Goal: Task Accomplishment & Management: Manage account settings

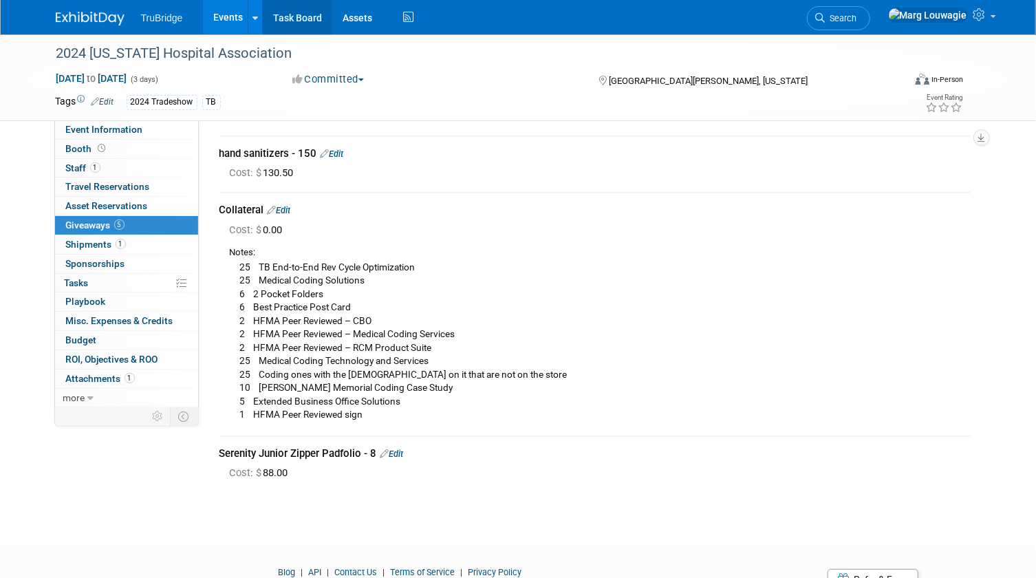
click at [304, 18] on link "Task Board" at bounding box center [297, 17] width 69 height 34
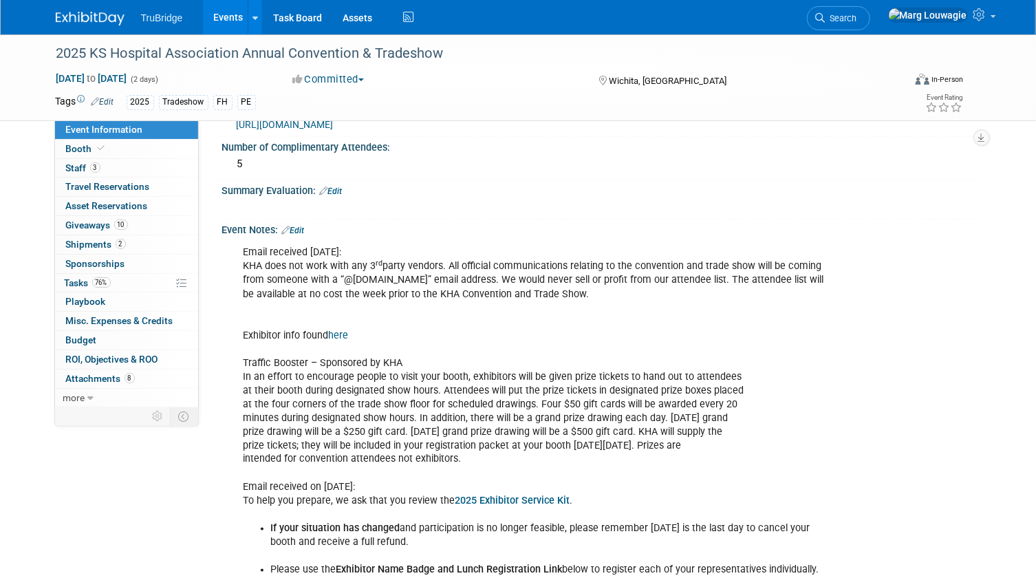
scroll to position [1000, 0]
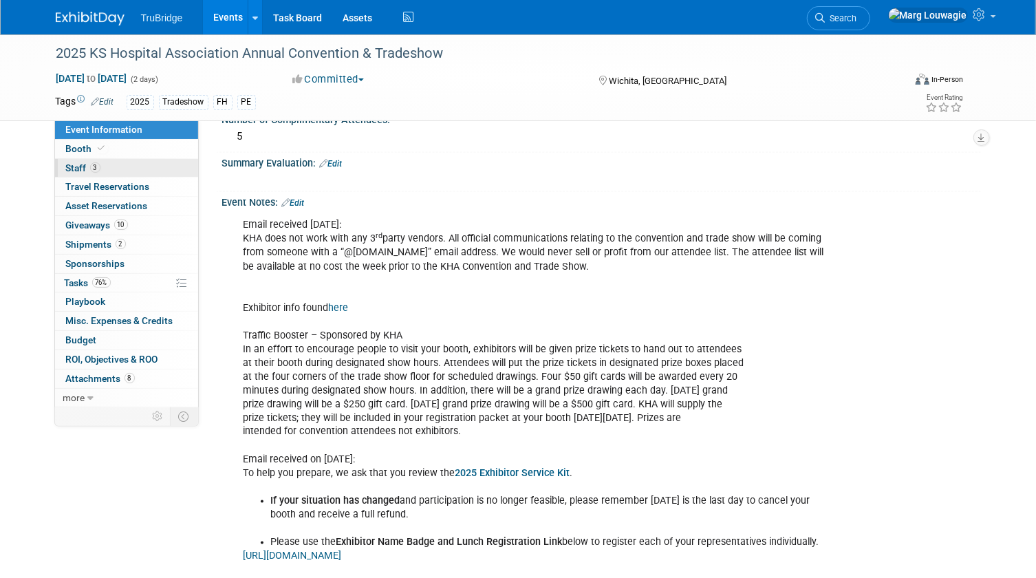
click at [79, 171] on span "Staff 3" at bounding box center [83, 167] width 34 height 11
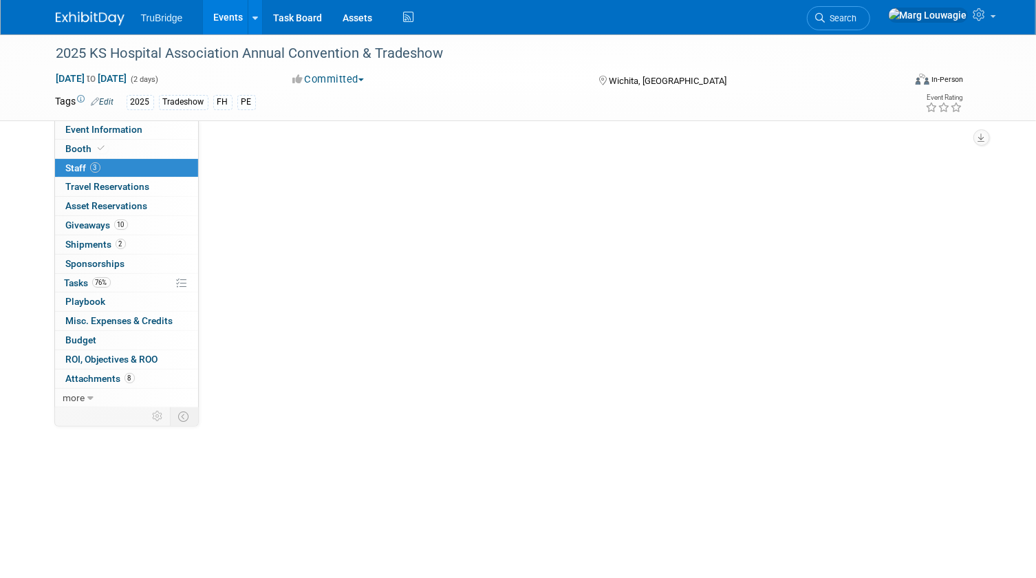
scroll to position [0, 0]
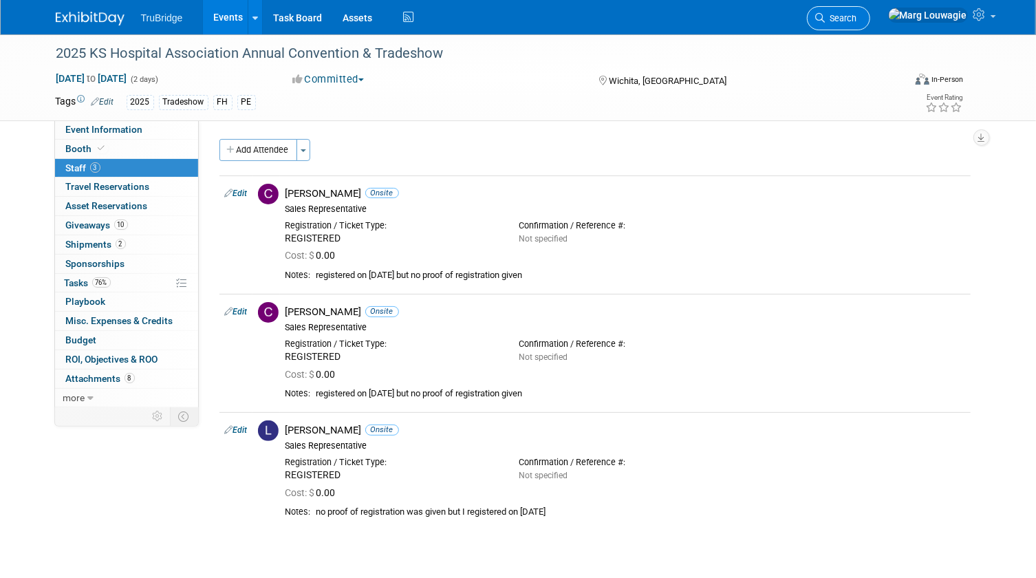
click at [870, 11] on link "Search" at bounding box center [838, 18] width 63 height 24
click at [0, 0] on div "Recently Viewed Events: 2025 KS Hospital Association Annual Convention & Trades…" at bounding box center [0, 0] width 0 height 0
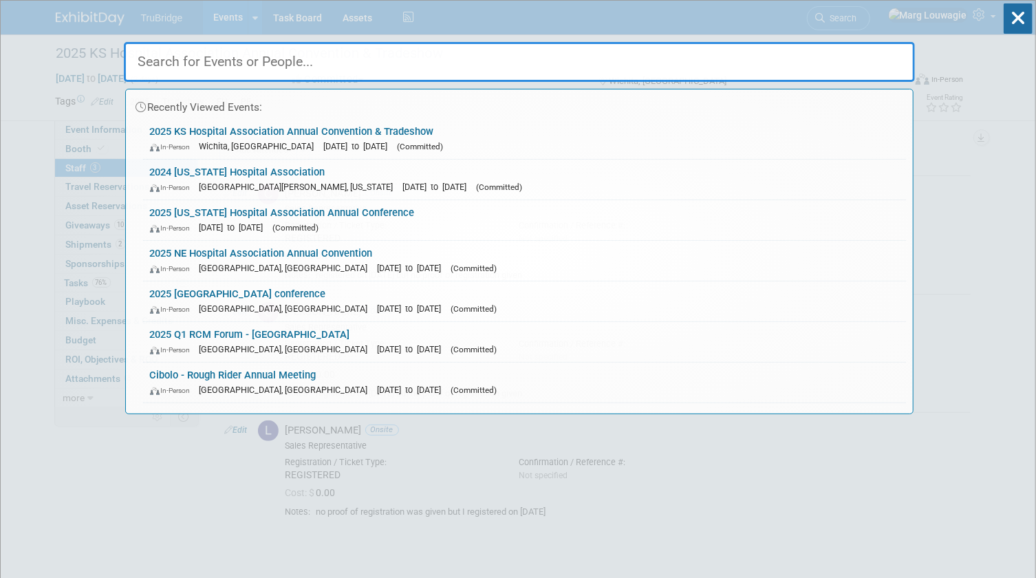
drag, startPoint x: 908, startPoint y: 11, endPoint x: 869, endPoint y: 50, distance: 55.0
click at [869, 50] on input "text" at bounding box center [519, 62] width 791 height 40
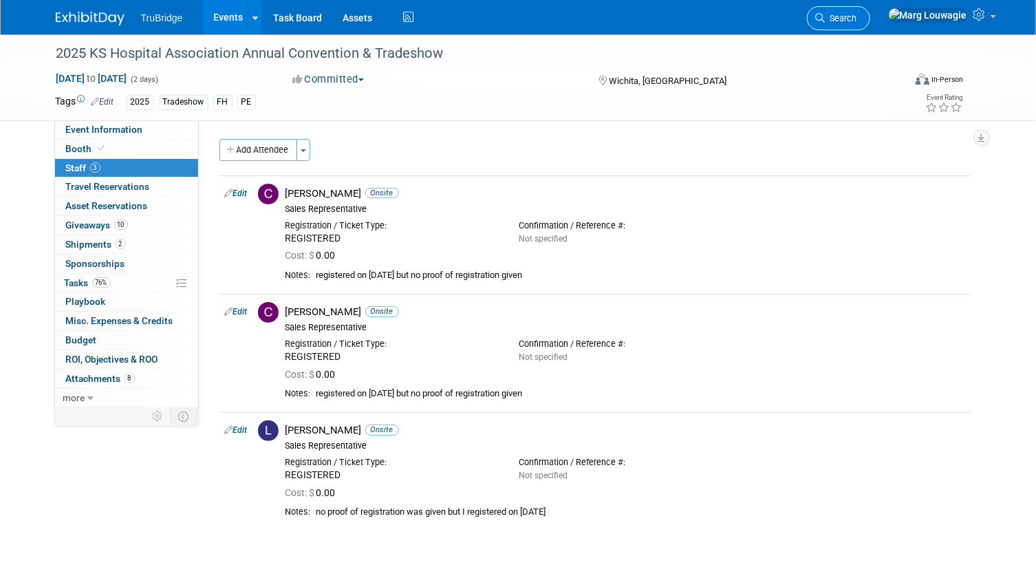
click at [857, 19] on span "Search" at bounding box center [841, 18] width 32 height 10
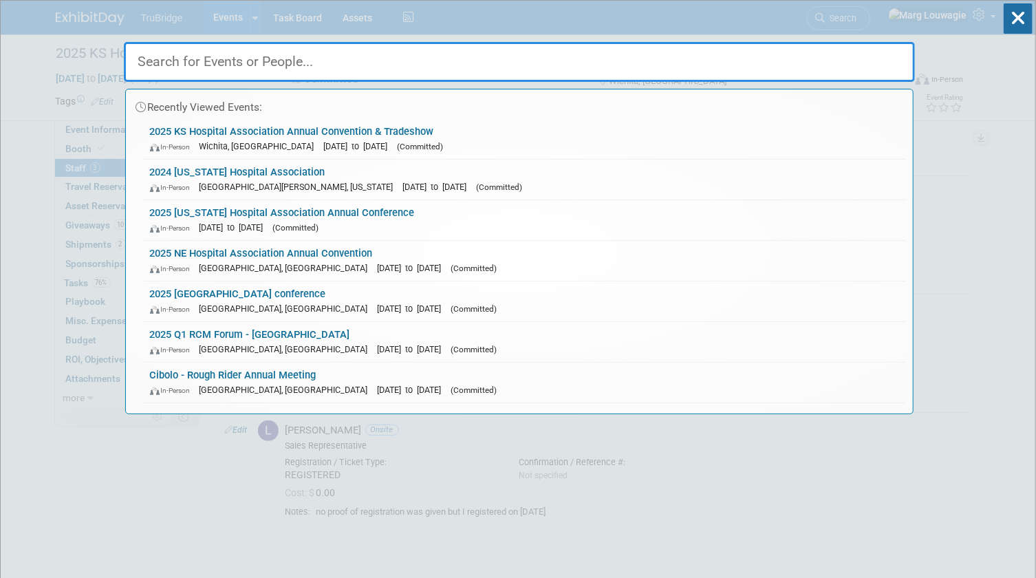
click at [611, 68] on input "text" at bounding box center [519, 62] width 791 height 40
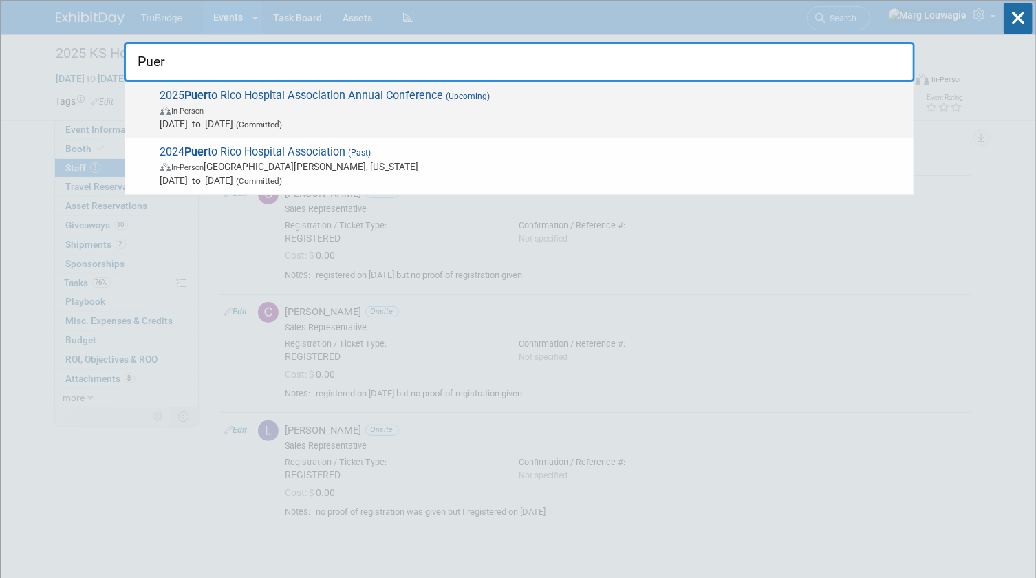
type input "Puer"
click at [520, 105] on span "In-Person" at bounding box center [533, 110] width 746 height 14
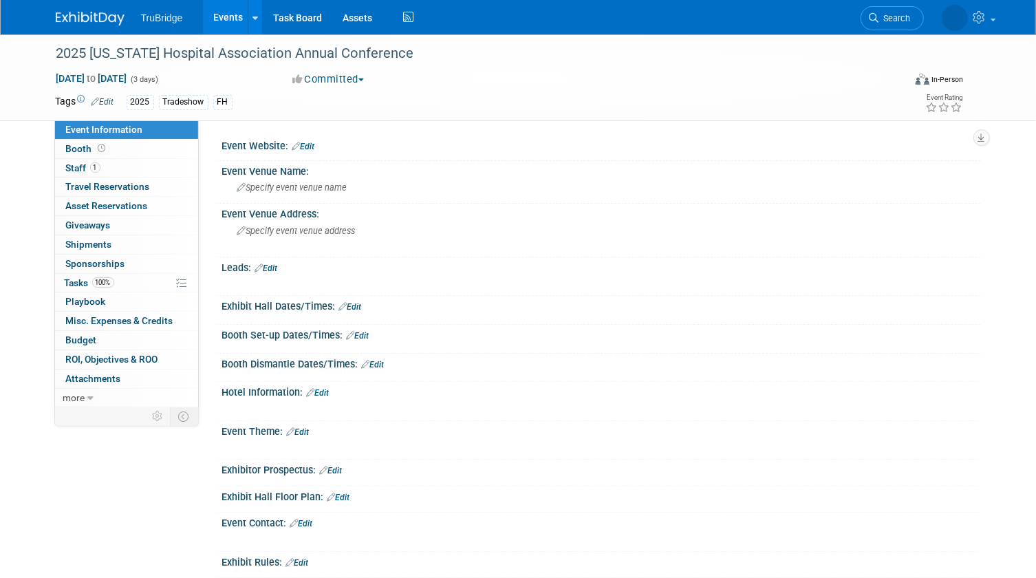
click at [312, 145] on link "Edit" at bounding box center [303, 147] width 23 height 10
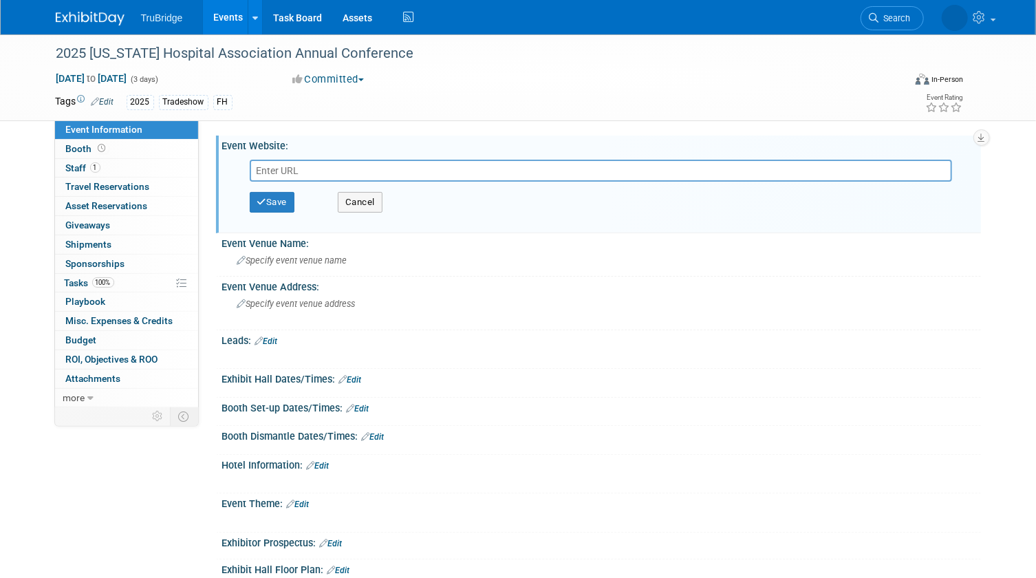
click at [327, 175] on input "text" at bounding box center [601, 171] width 703 height 22
type input "https://www.educativashospitalespr.com/"
click at [282, 199] on button "Save" at bounding box center [272, 202] width 45 height 21
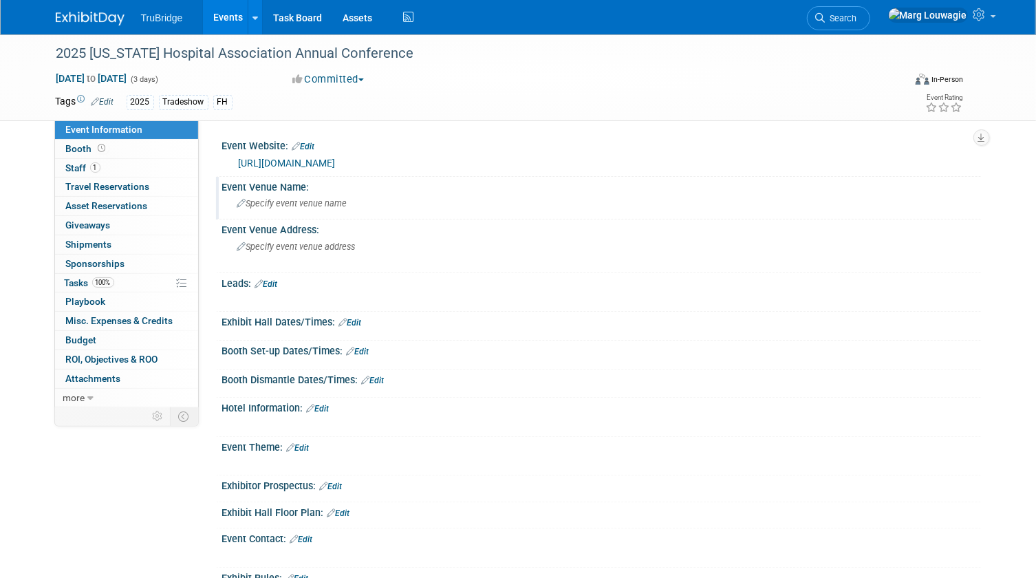
click at [291, 208] on span "Specify event venue name" at bounding box center [292, 203] width 110 height 10
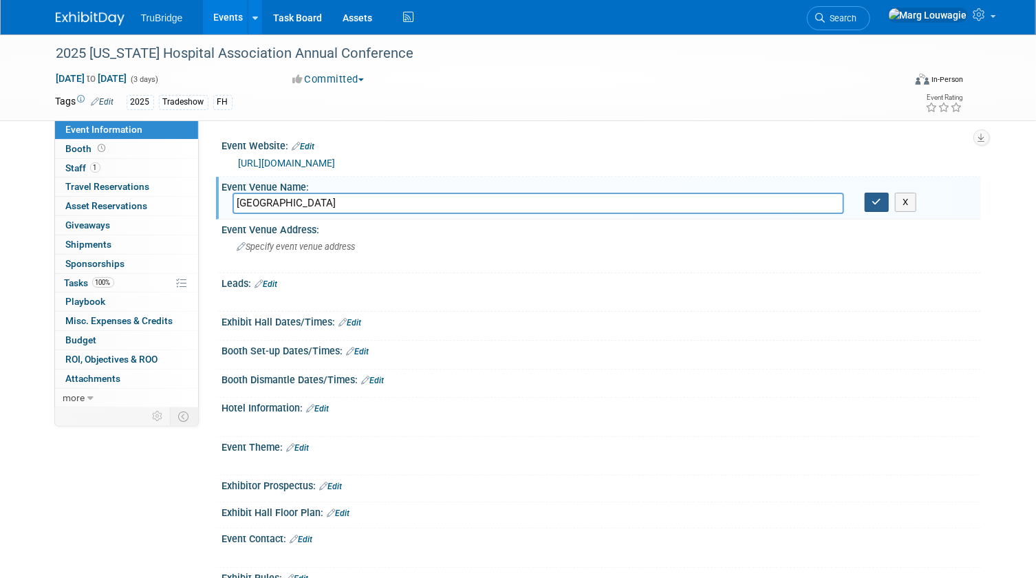
type input "Sheraton Hotel & Casino"
click at [878, 204] on icon "button" at bounding box center [877, 201] width 10 height 9
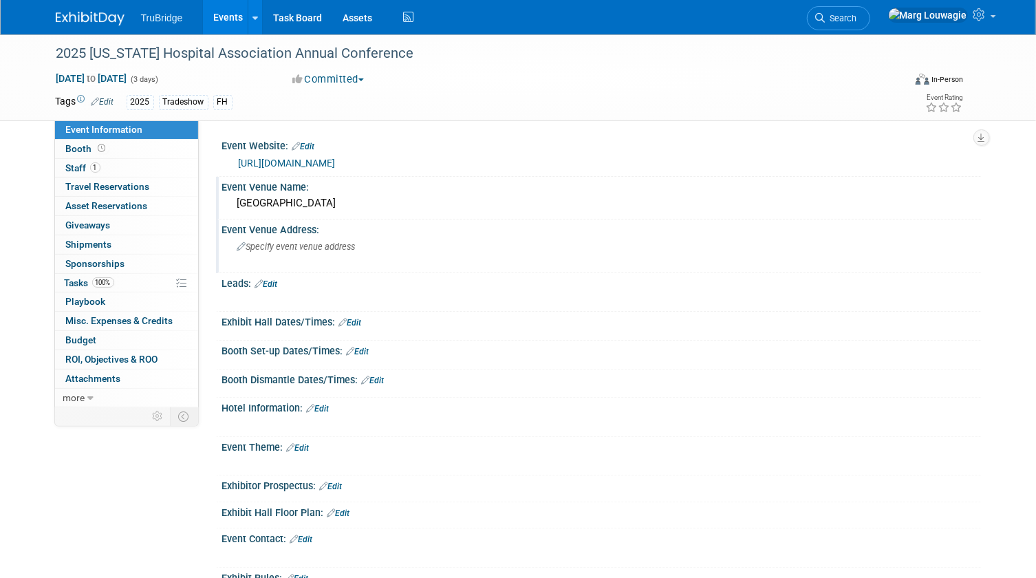
click at [313, 241] on span "Specify event venue address" at bounding box center [296, 246] width 118 height 10
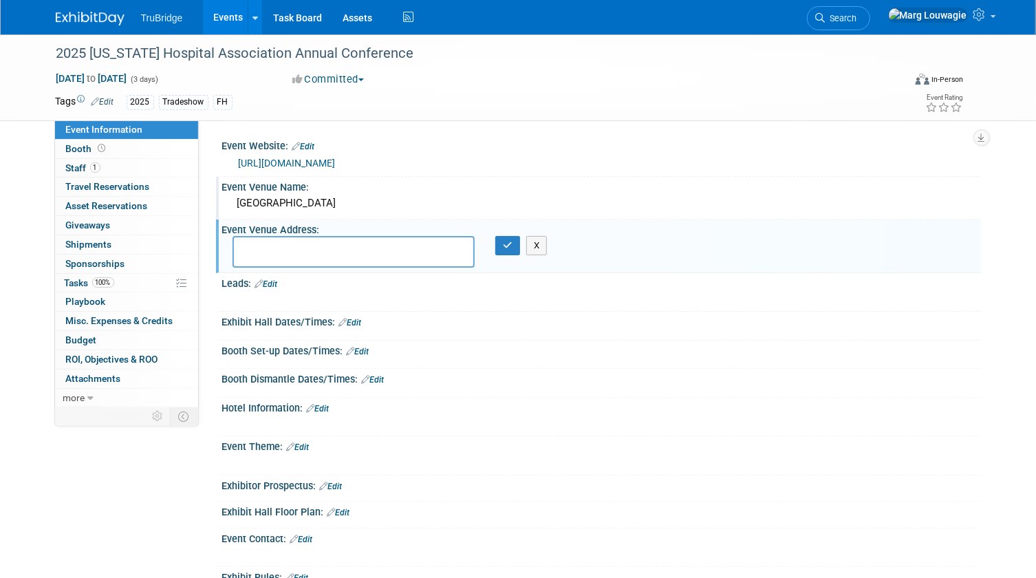
click at [309, 246] on textarea at bounding box center [353, 252] width 243 height 32
type textarea "Convention District of San Juan, Puerto Rico"
click at [501, 246] on button "button" at bounding box center [507, 245] width 25 height 19
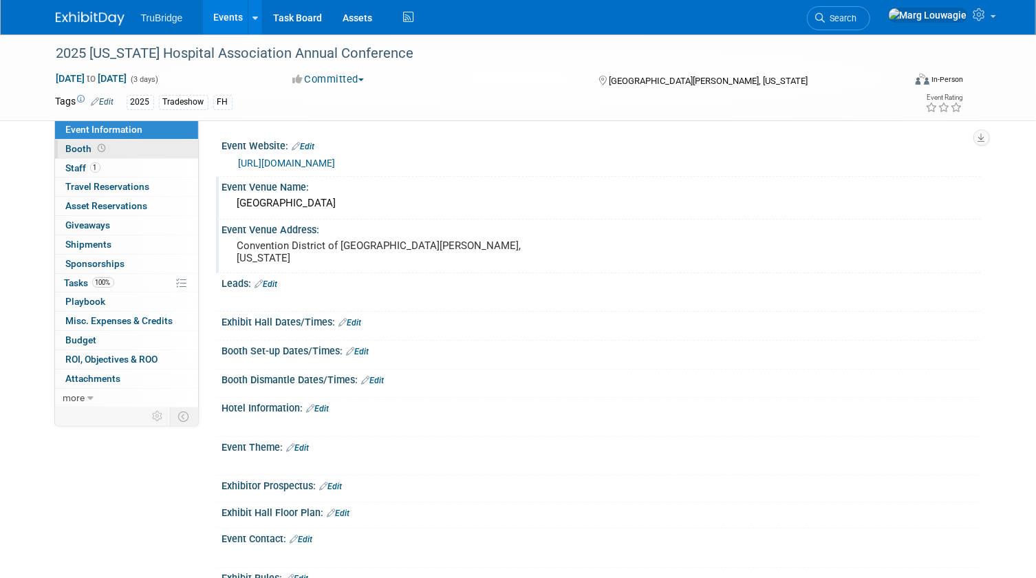
click at [135, 151] on link "Booth" at bounding box center [126, 149] width 143 height 19
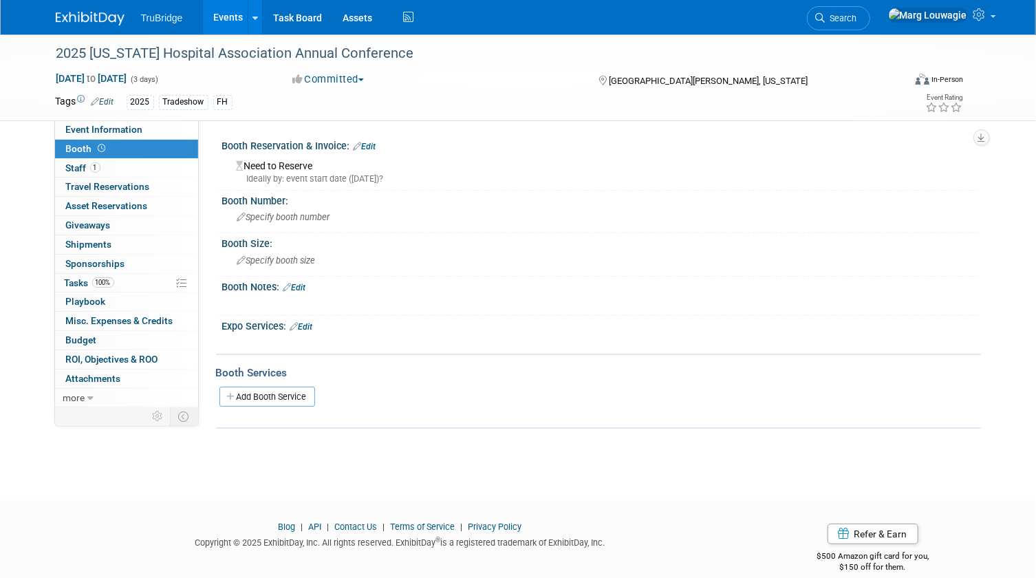
click at [372, 146] on link "Edit" at bounding box center [365, 147] width 23 height 10
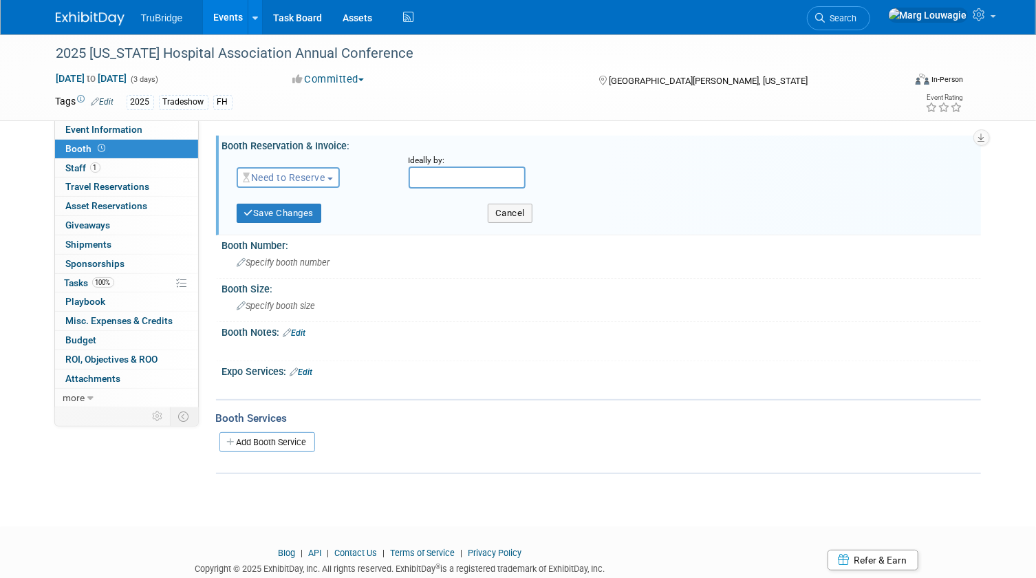
click at [336, 175] on button "Need to Reserve" at bounding box center [289, 177] width 104 height 21
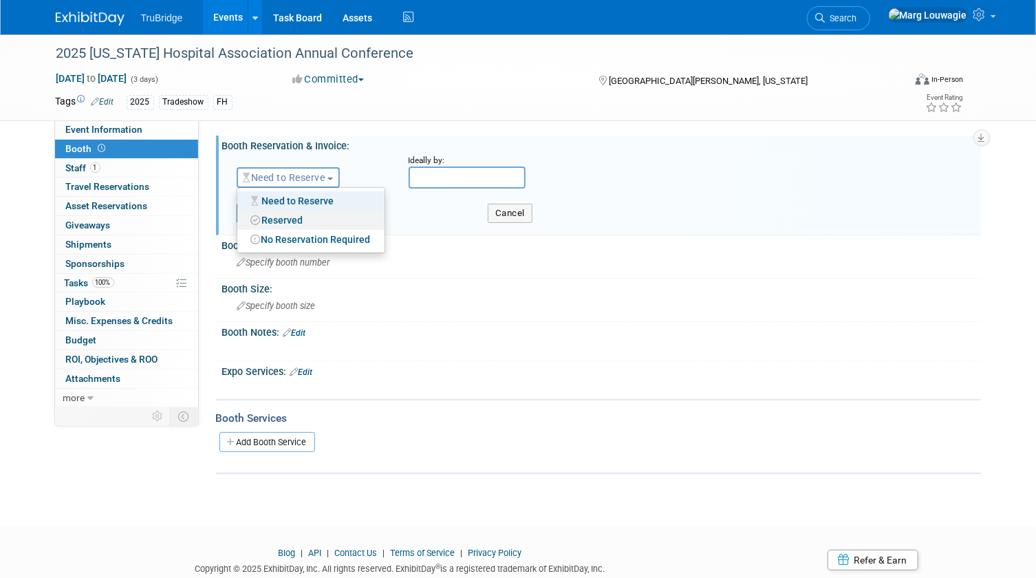
click at [319, 217] on link "Reserved" at bounding box center [310, 219] width 147 height 19
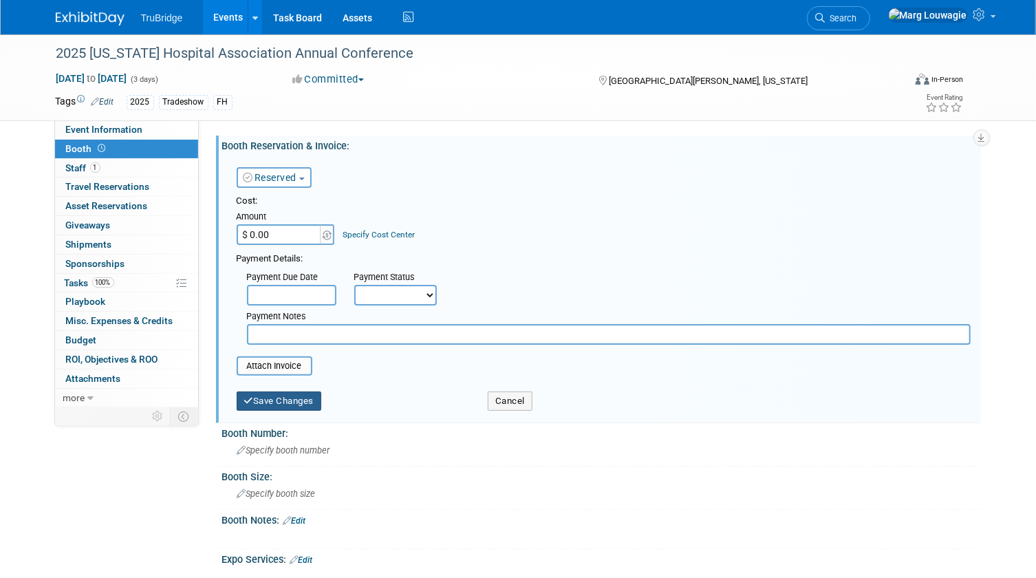
click at [282, 399] on button "Save Changes" at bounding box center [279, 400] width 85 height 19
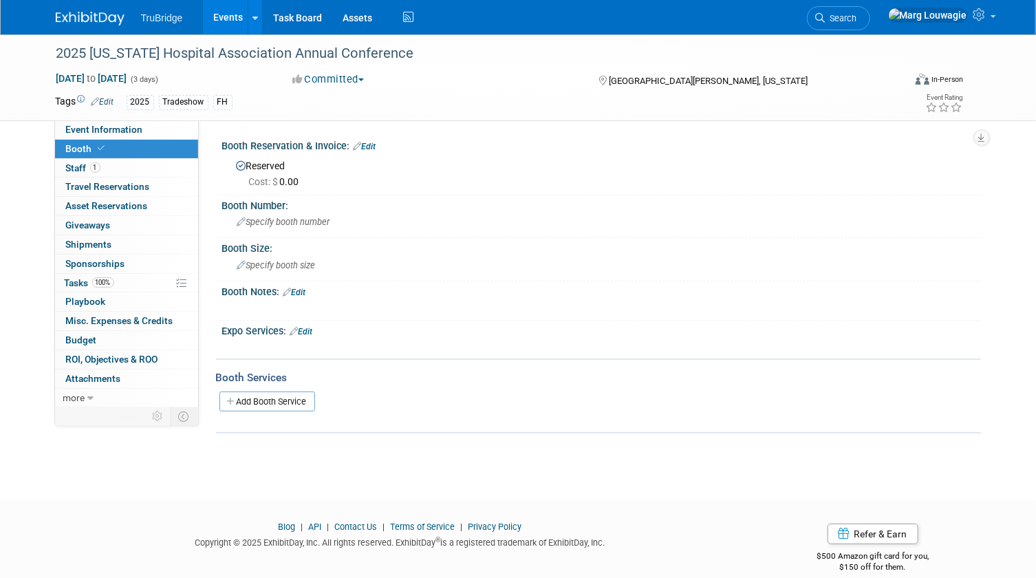
click at [306, 290] on link "Edit" at bounding box center [294, 292] width 23 height 10
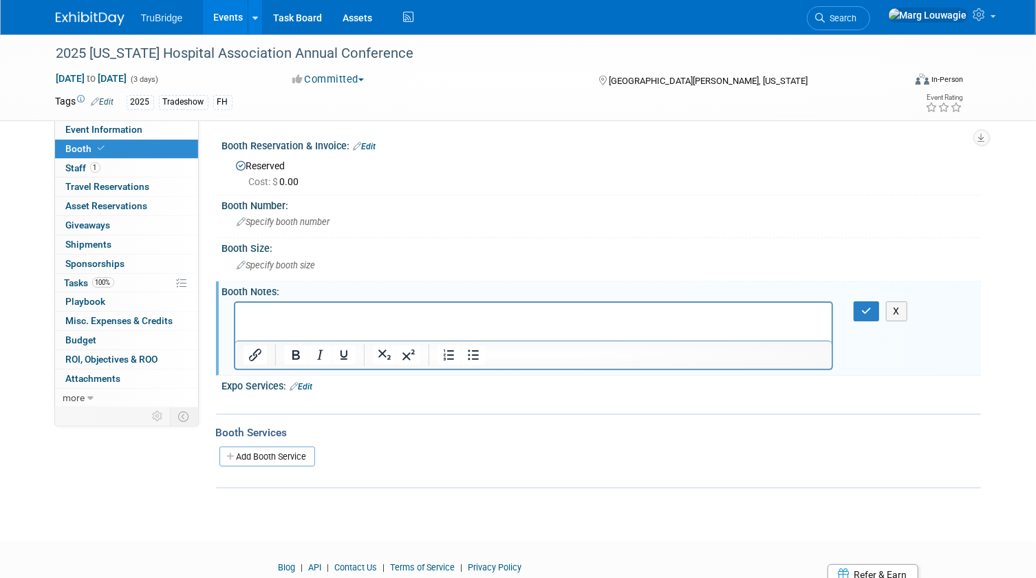
click at [303, 310] on p "Rich Text Area. Press ALT-0 for help." at bounding box center [533, 314] width 581 height 14
click at [858, 311] on button "button" at bounding box center [866, 311] width 25 height 20
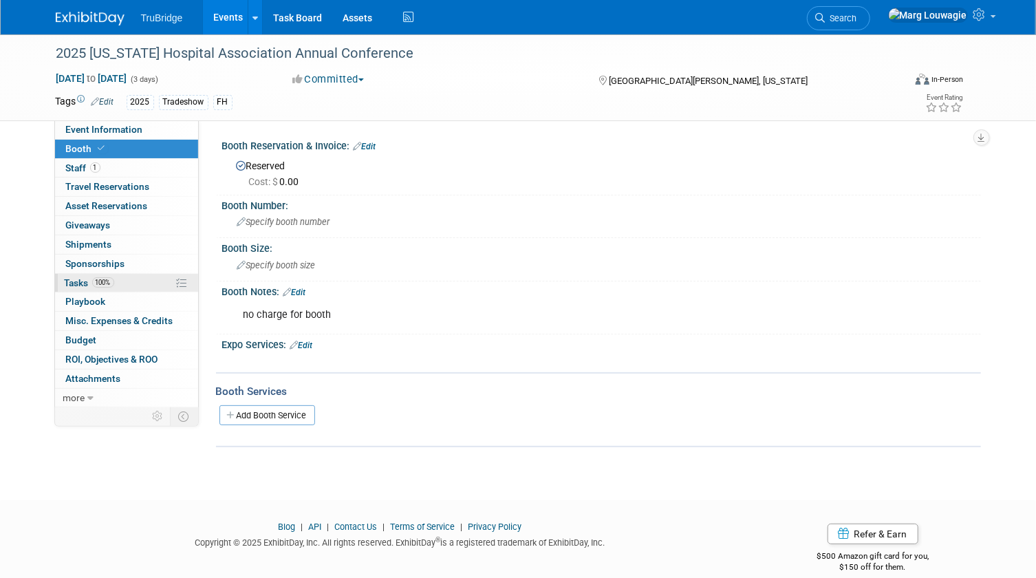
click at [141, 278] on link "100% Tasks 100%" at bounding box center [126, 283] width 143 height 19
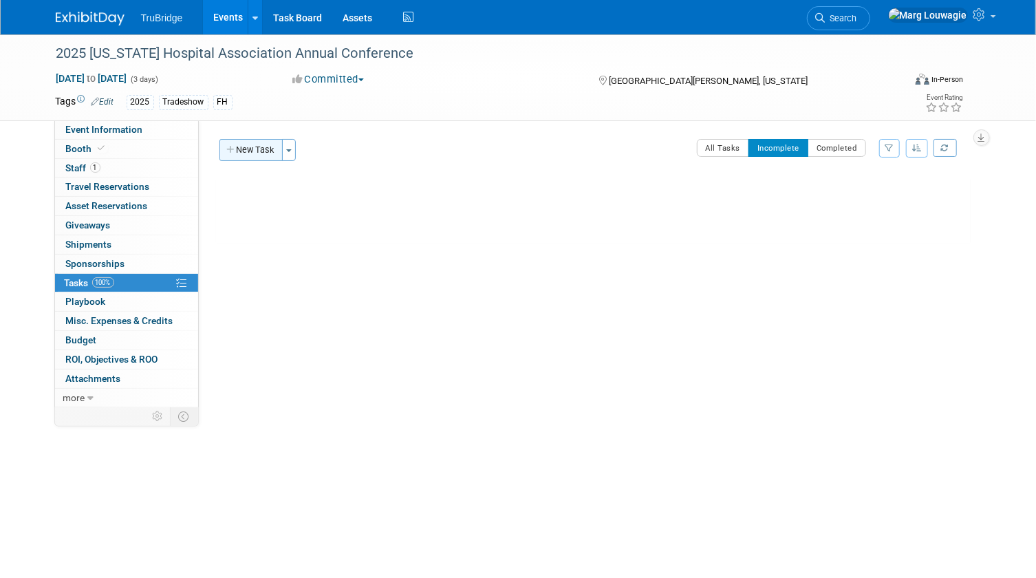
click at [246, 157] on button "New Task" at bounding box center [250, 150] width 63 height 22
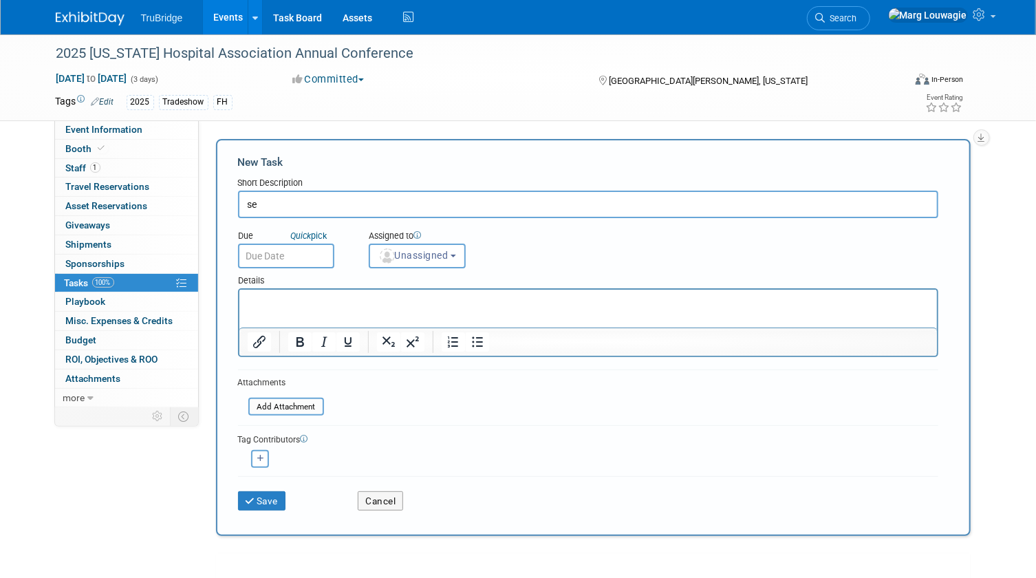
type input "s"
click at [368, 501] on button "Cancel" at bounding box center [380, 500] width 45 height 19
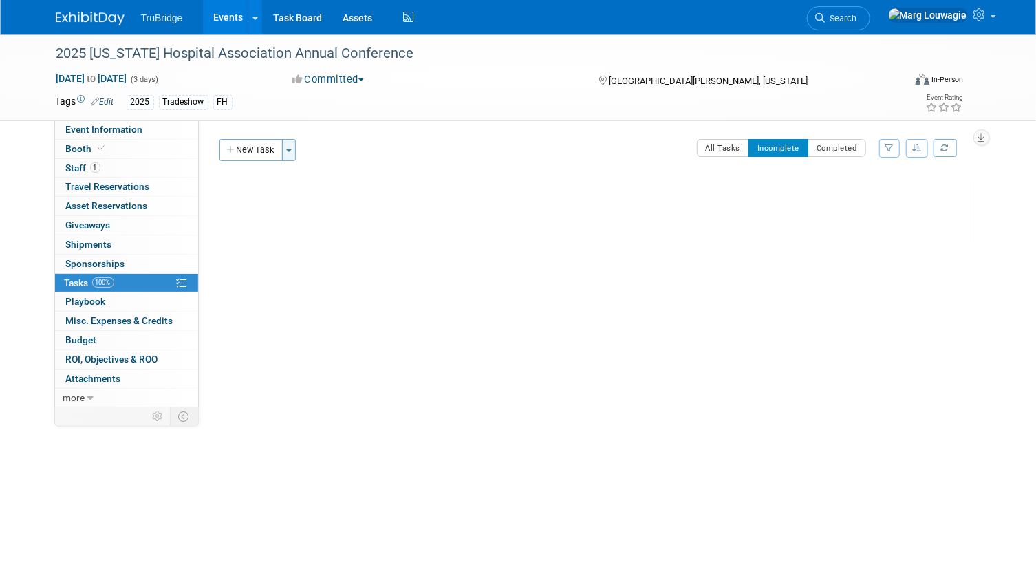
click at [291, 149] on span "button" at bounding box center [289, 150] width 6 height 3
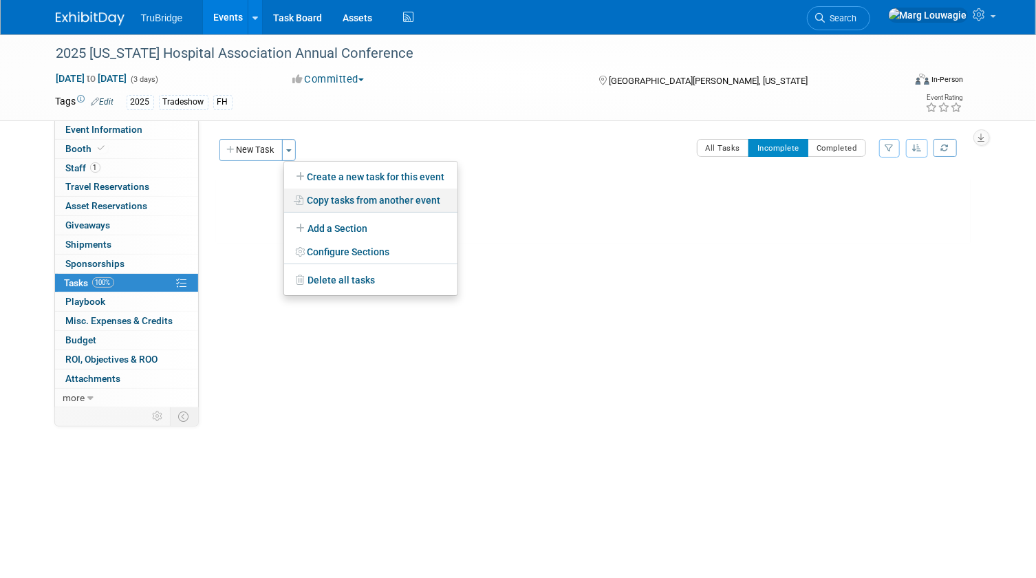
click at [384, 199] on link "Copy tasks from another event" at bounding box center [370, 199] width 173 height 23
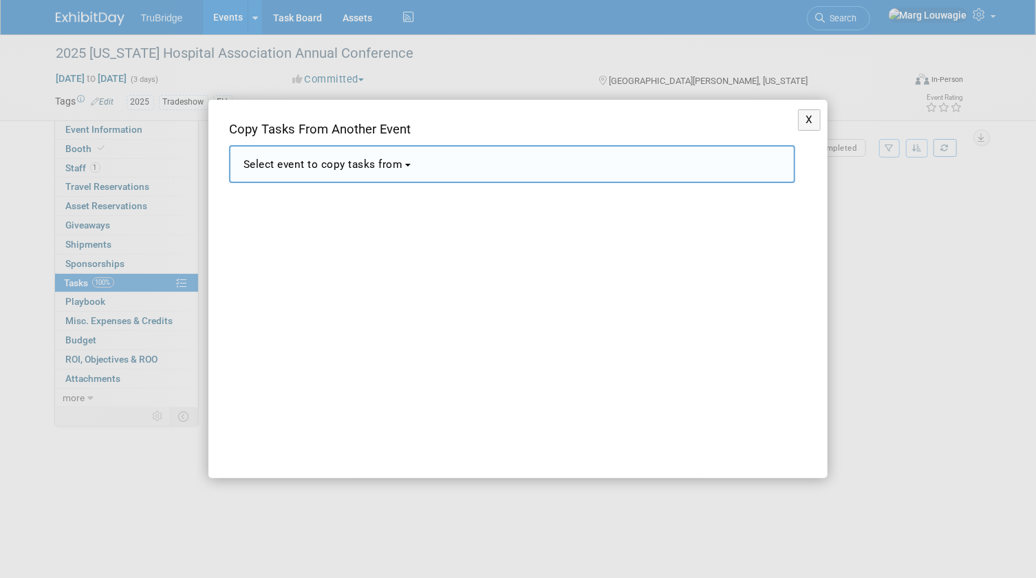
click at [393, 166] on span "Select event to copy tasks from" at bounding box center [323, 164] width 160 height 12
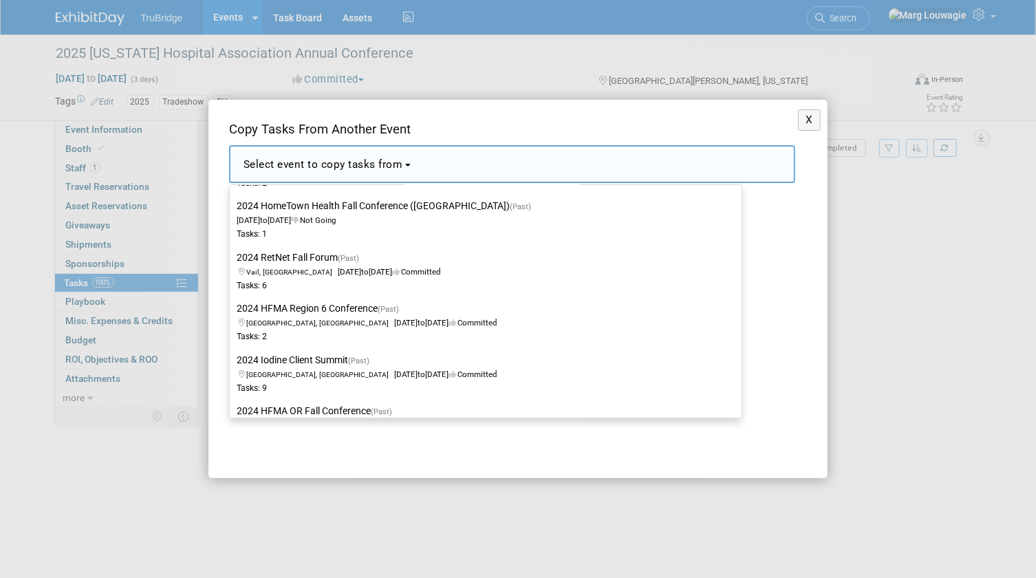
scroll to position [7940, 0]
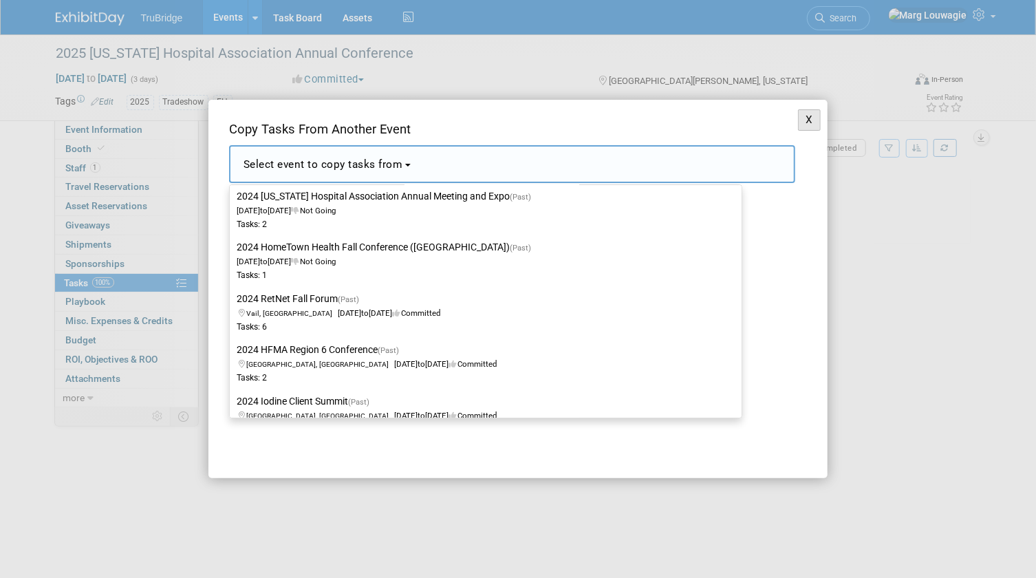
click at [804, 118] on button "X" at bounding box center [809, 119] width 23 height 21
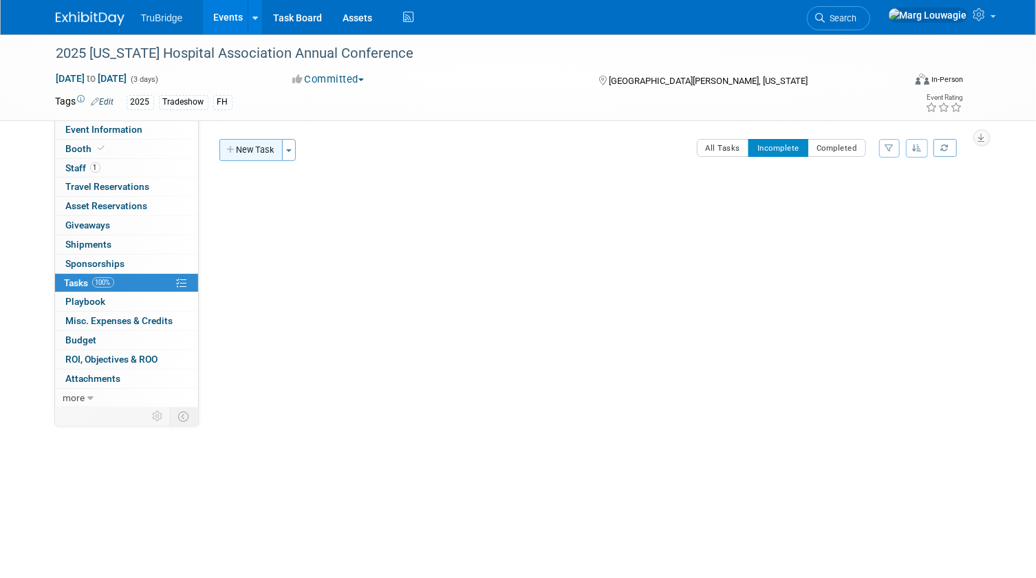
click at [261, 150] on button "New Task" at bounding box center [250, 150] width 63 height 22
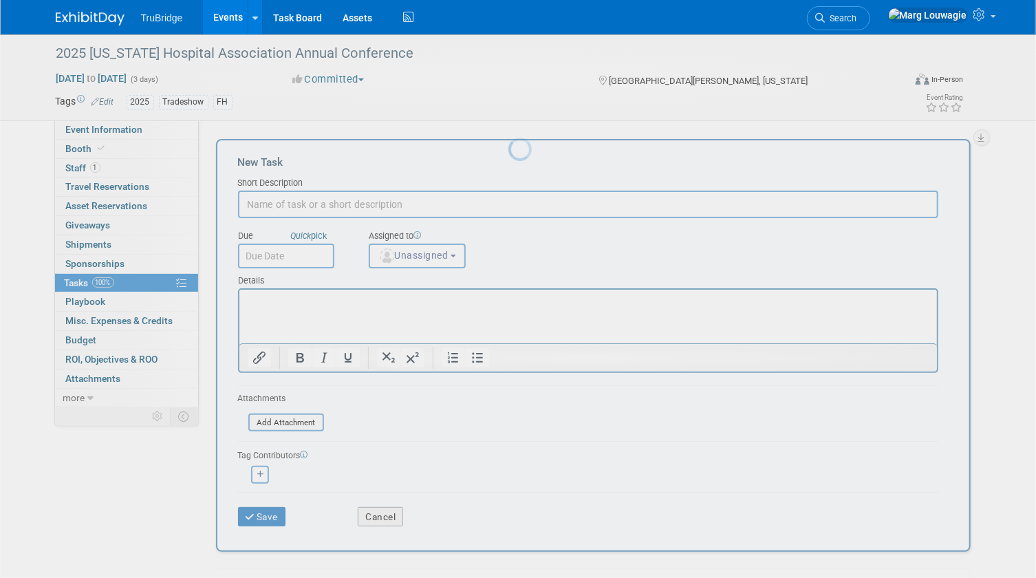
scroll to position [0, 0]
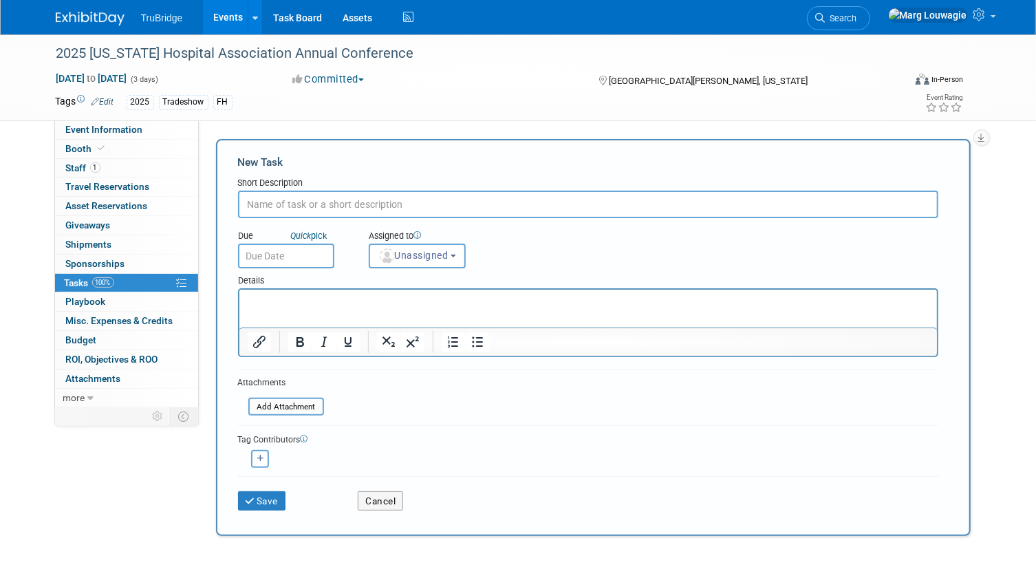
click at [316, 199] on input "text" at bounding box center [588, 205] width 700 height 28
type input "set up shipping with RD"
click at [410, 252] on span "Unassigned" at bounding box center [413, 255] width 70 height 11
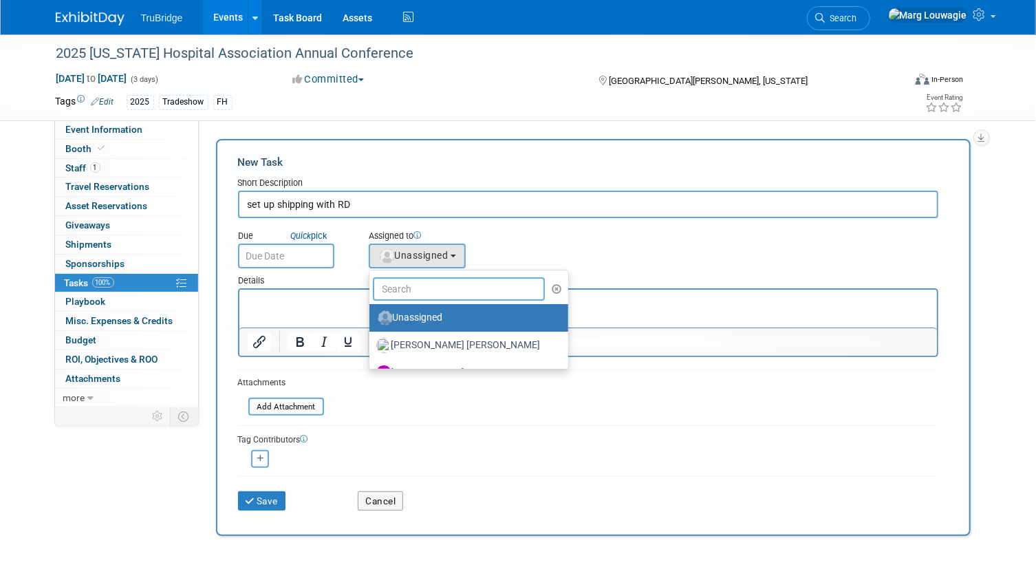
click at [440, 287] on input "text" at bounding box center [459, 288] width 173 height 23
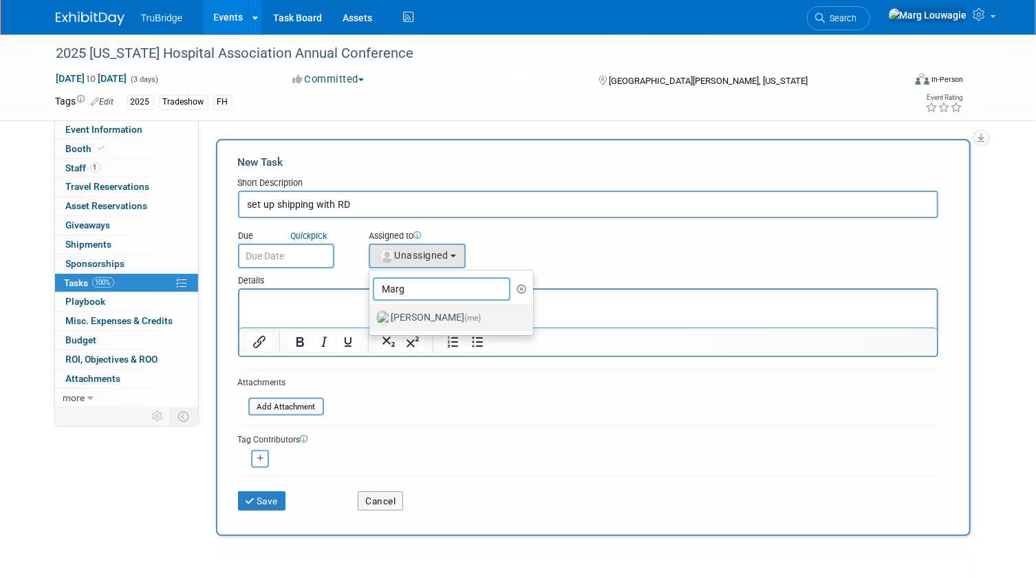
type input "Marg"
click at [438, 313] on label "Marg Louwagie (me)" at bounding box center [448, 318] width 144 height 22
click at [371, 313] on input "Marg Louwagie (me)" at bounding box center [366, 316] width 9 height 9
select select "0abee163-1570-438d-a0ea-e9129f2ffbd7"
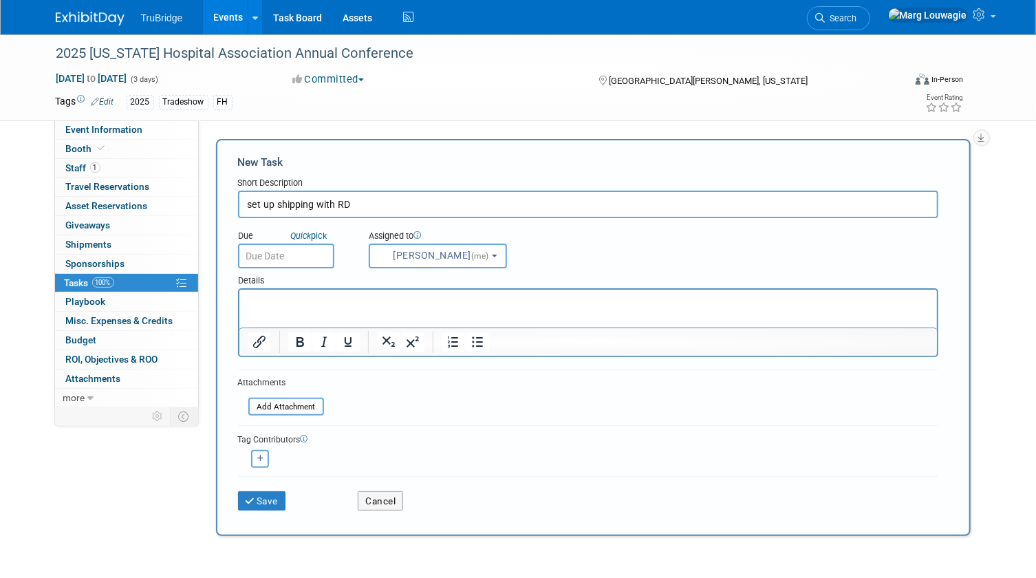
click at [296, 254] on input "text" at bounding box center [286, 255] width 96 height 25
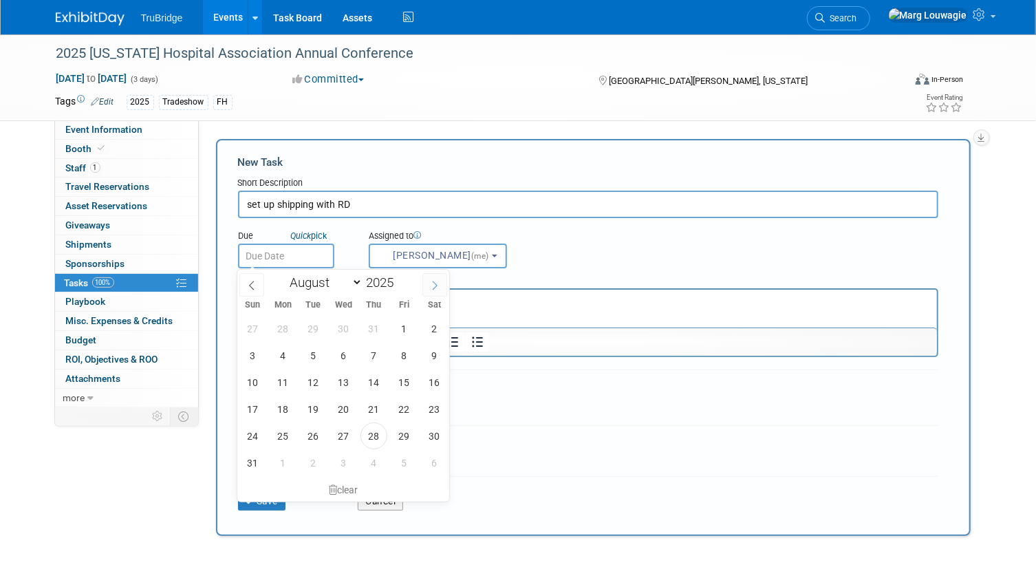
click at [432, 282] on icon at bounding box center [435, 286] width 10 height 10
select select "9"
click at [276, 327] on span "29" at bounding box center [283, 328] width 27 height 27
type input "Sep 29, 2025"
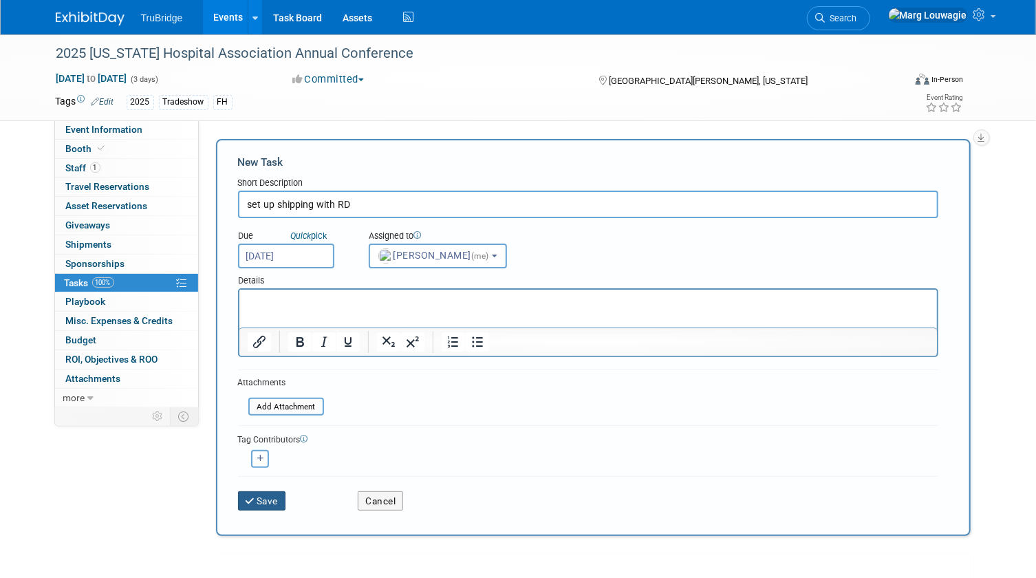
click at [261, 495] on button "Save" at bounding box center [262, 500] width 48 height 19
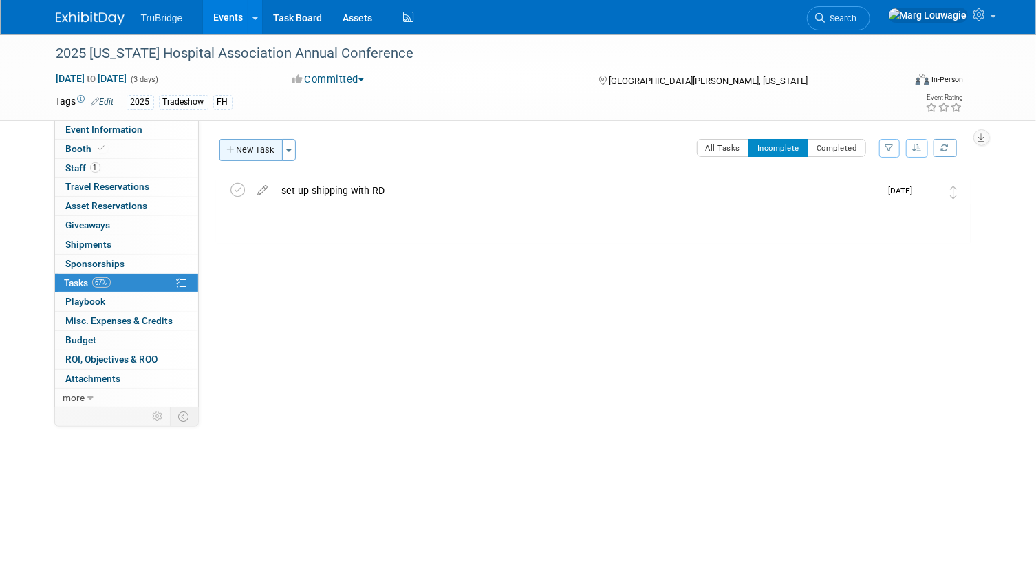
click at [245, 154] on button "New Task" at bounding box center [250, 150] width 63 height 22
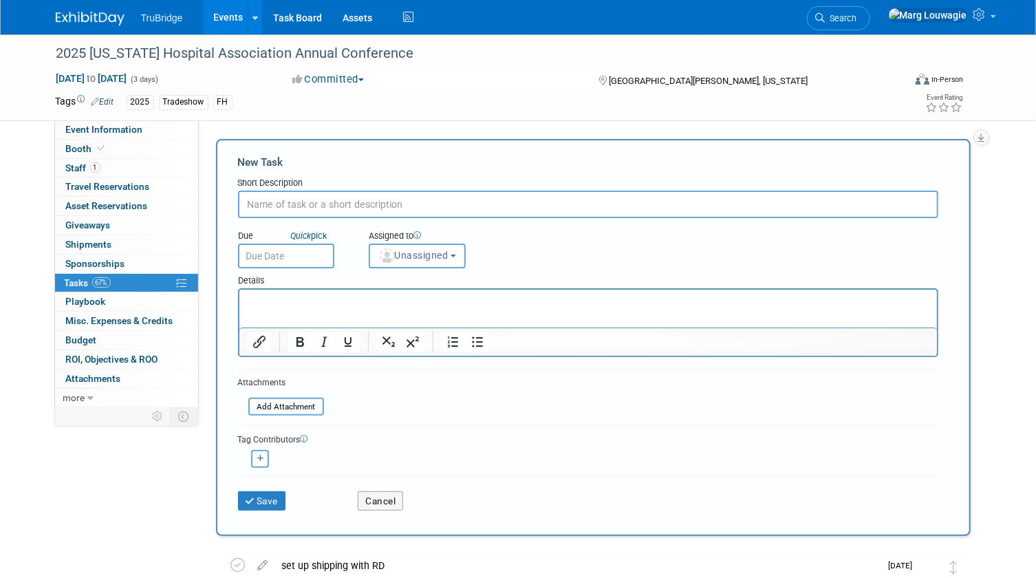
click at [301, 207] on input "text" at bounding box center [588, 205] width 700 height 28
type input "video for Tammy"
click at [400, 252] on span "Unassigned" at bounding box center [413, 255] width 70 height 11
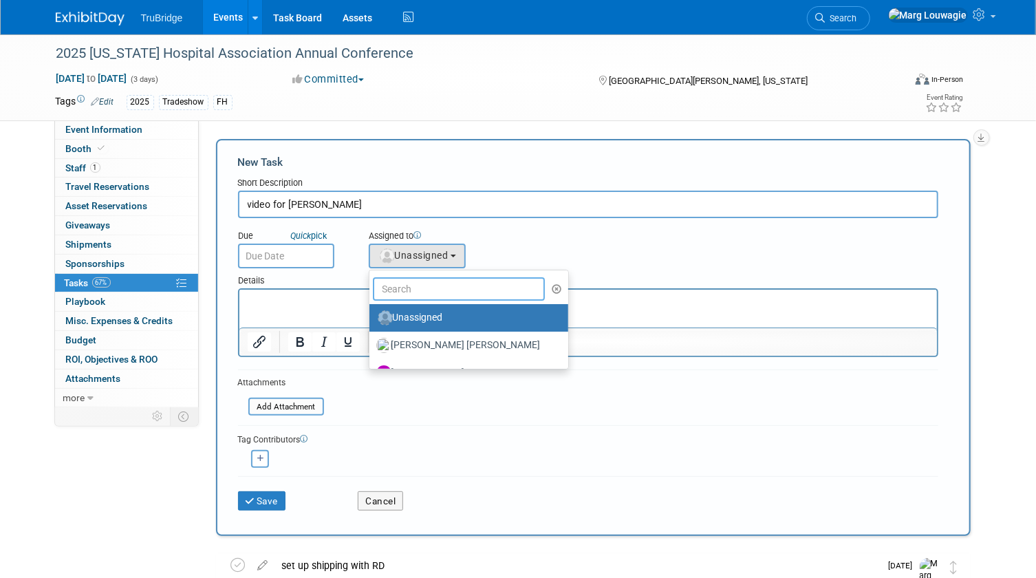
click at [423, 283] on input "text" at bounding box center [459, 288] width 173 height 23
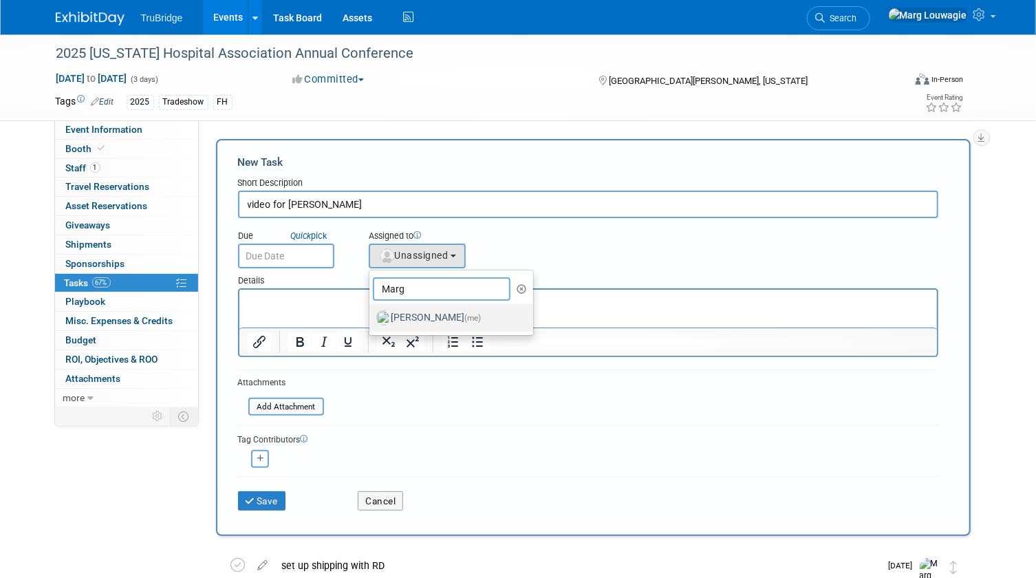
type input "Marg"
click at [422, 310] on label "Marg Louwagie (me)" at bounding box center [448, 318] width 144 height 22
click at [371, 312] on input "Marg Louwagie (me)" at bounding box center [366, 316] width 9 height 9
select select "0abee163-1570-438d-a0ea-e9129f2ffbd7"
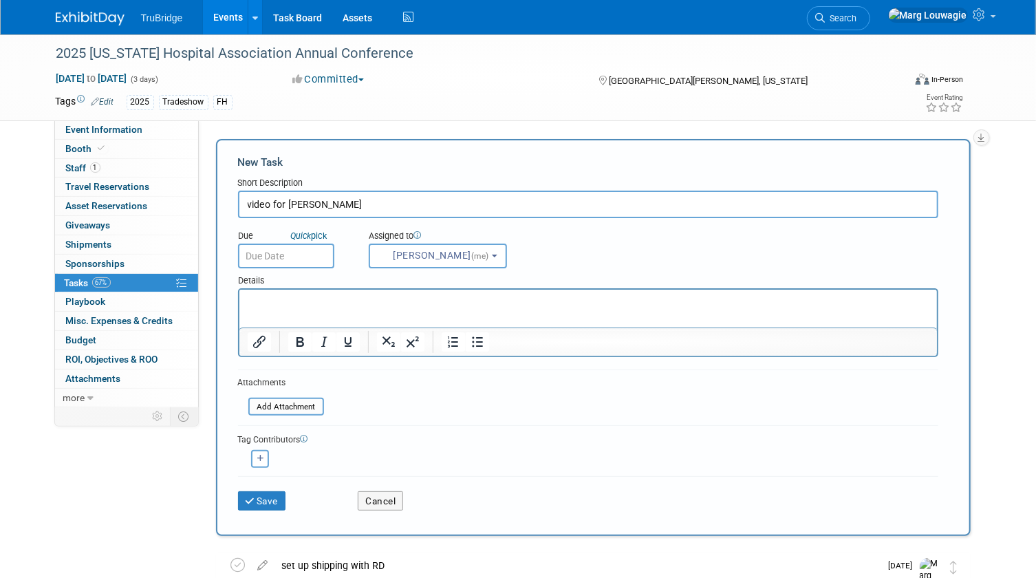
click at [309, 257] on input "text" at bounding box center [286, 255] width 96 height 25
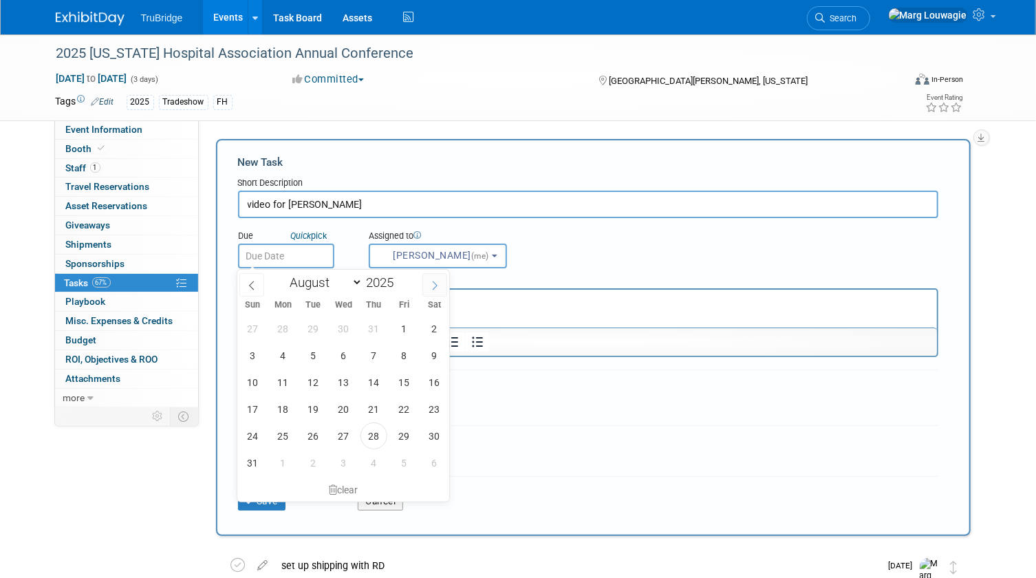
click at [424, 284] on span at bounding box center [434, 284] width 25 height 23
select select "8"
click at [404, 430] on span "3" at bounding box center [404, 435] width 27 height 27
type input "Oct 3, 2025"
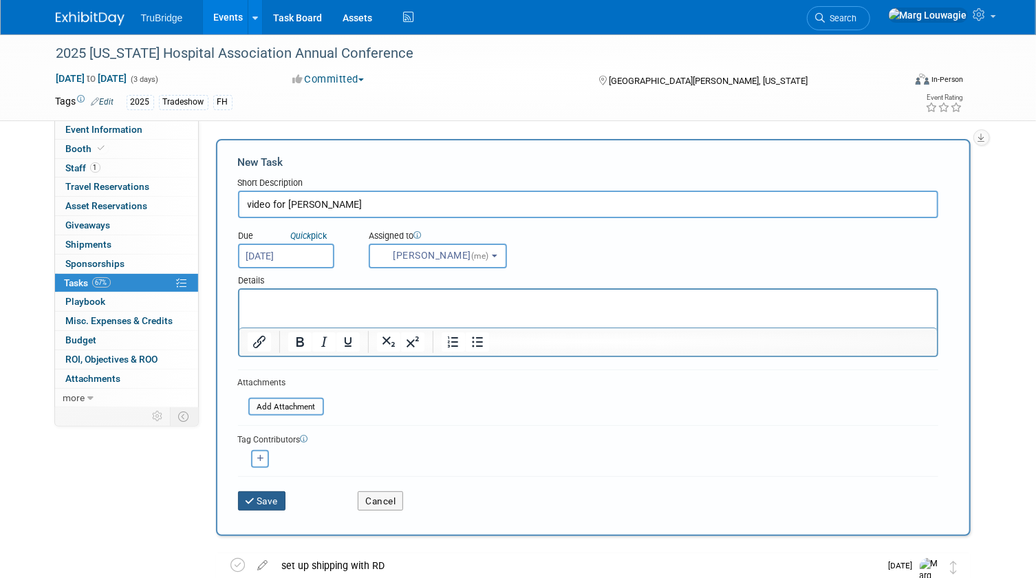
click at [259, 502] on button "Save" at bounding box center [262, 500] width 48 height 19
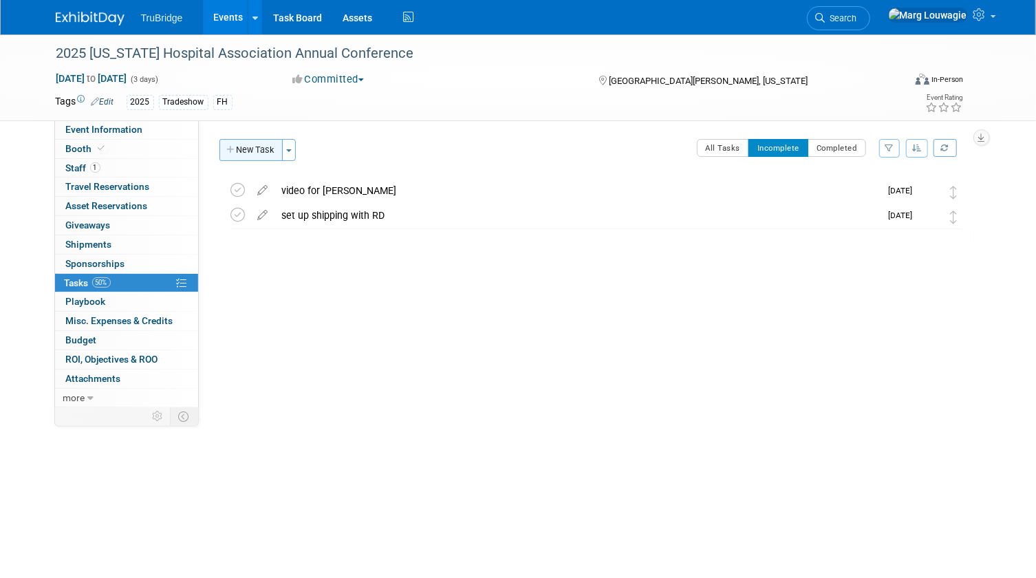
click at [262, 148] on button "New Task" at bounding box center [250, 150] width 63 height 22
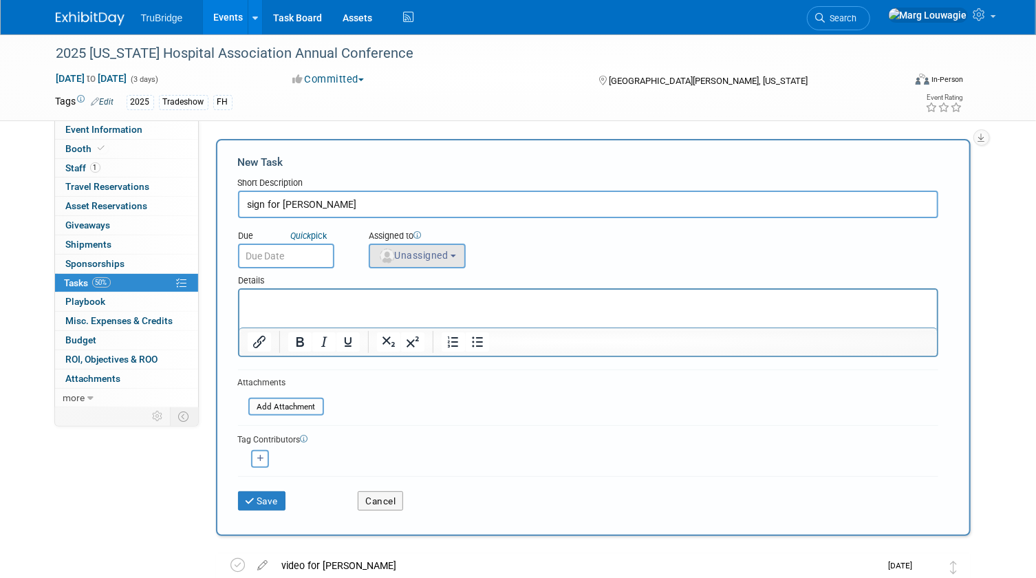
type input "sign for Tammy"
click at [415, 255] on span "Unassigned" at bounding box center [413, 255] width 70 height 11
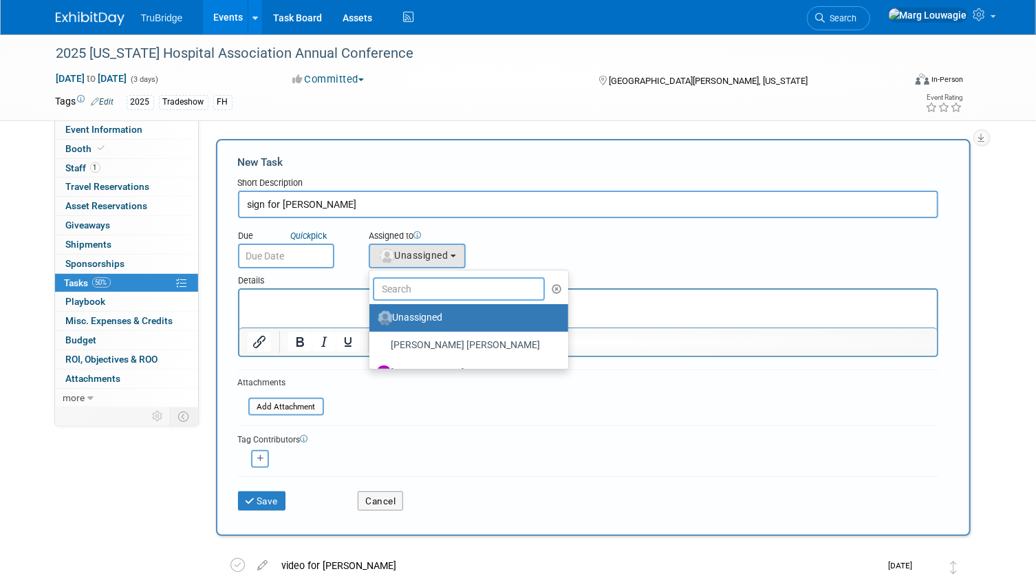
click at [421, 289] on input "text" at bounding box center [459, 288] width 173 height 23
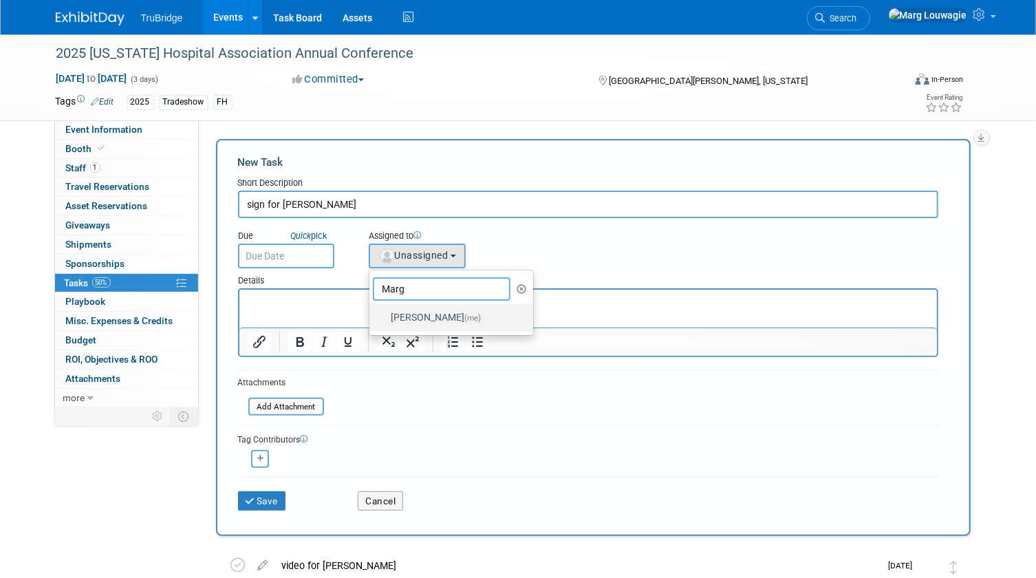
type input "Marg"
click at [423, 318] on label "Marg Louwagie (me)" at bounding box center [448, 318] width 144 height 22
click at [371, 318] on input "Marg Louwagie (me)" at bounding box center [366, 316] width 9 height 9
select select "0abee163-1570-438d-a0ea-e9129f2ffbd7"
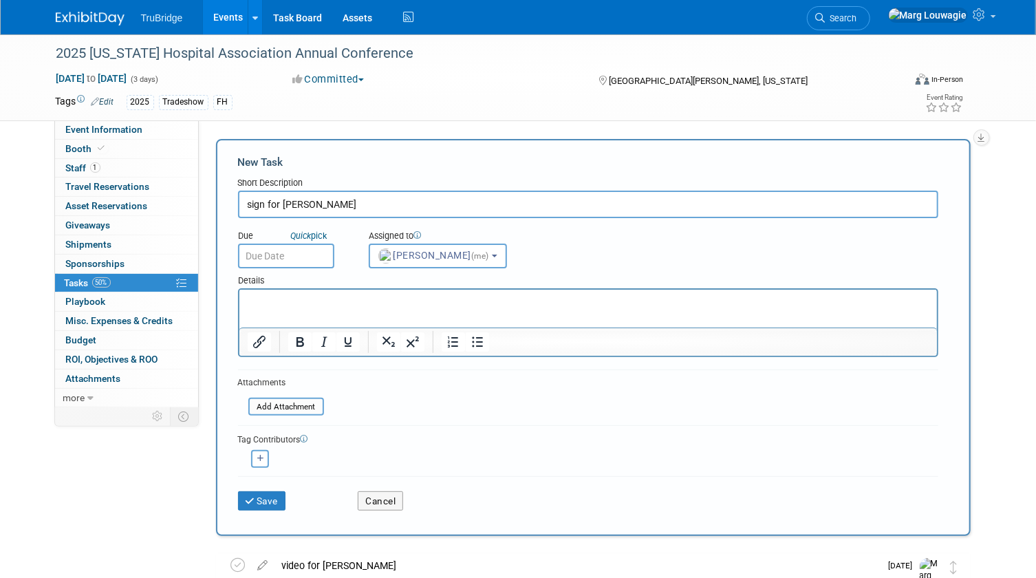
click at [301, 254] on input "text" at bounding box center [286, 255] width 96 height 25
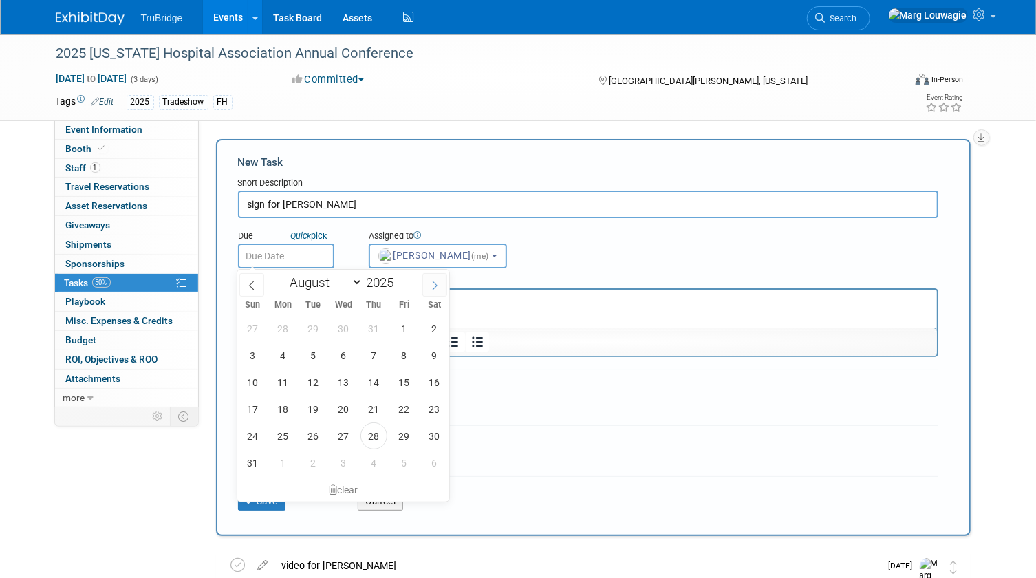
click at [438, 289] on icon at bounding box center [435, 286] width 10 height 10
select select "8"
click at [404, 349] on span "12" at bounding box center [404, 355] width 27 height 27
type input "Sep 12, 2025"
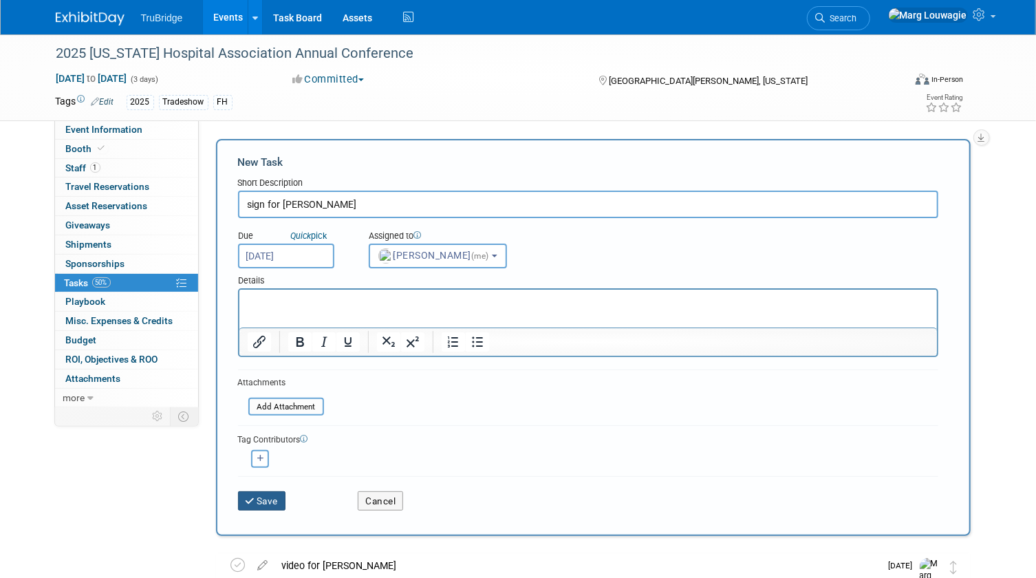
click at [270, 502] on button "Save" at bounding box center [262, 500] width 48 height 19
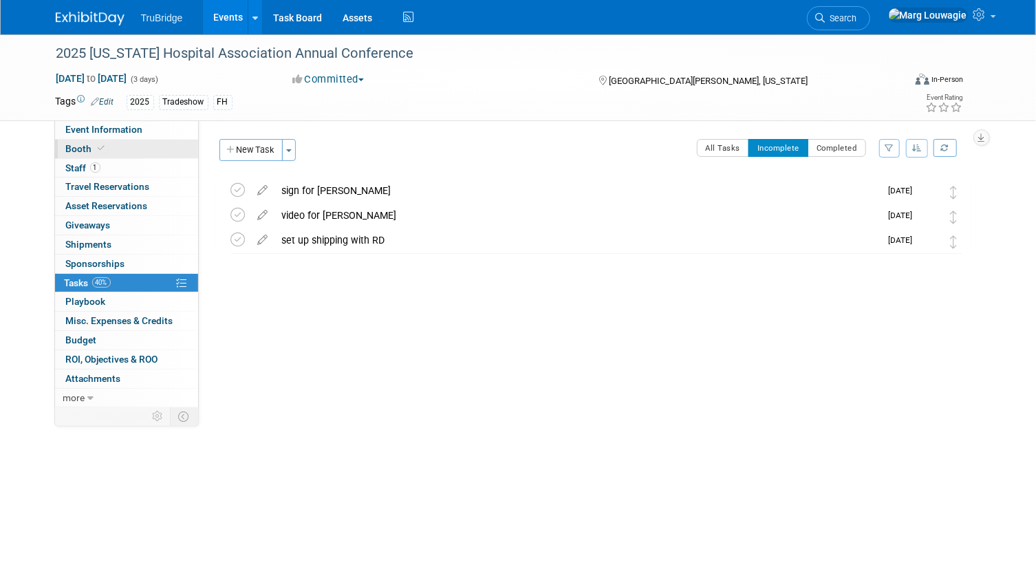
click at [129, 149] on link "Booth" at bounding box center [126, 149] width 143 height 19
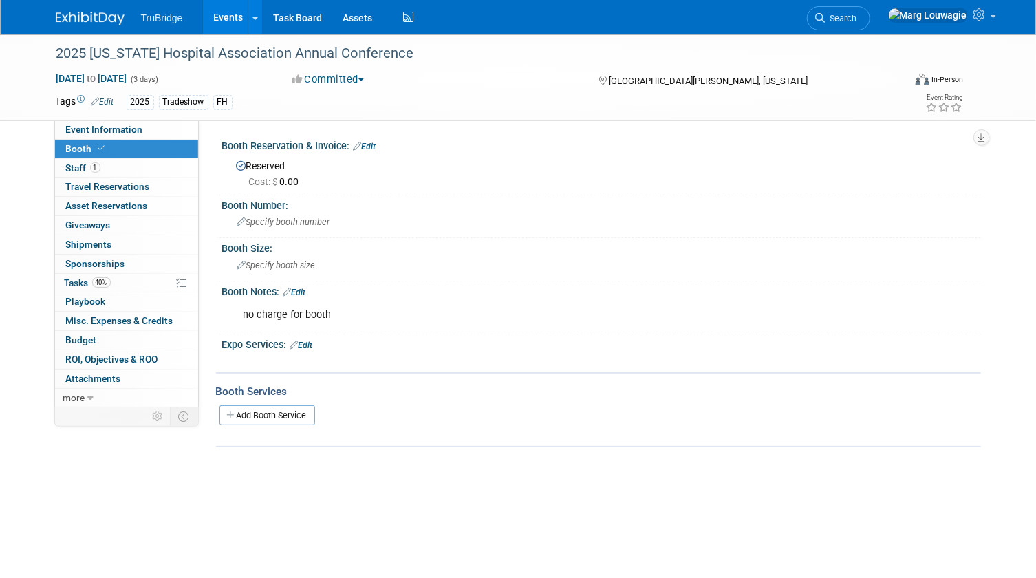
click at [303, 290] on link "Edit" at bounding box center [294, 292] width 23 height 10
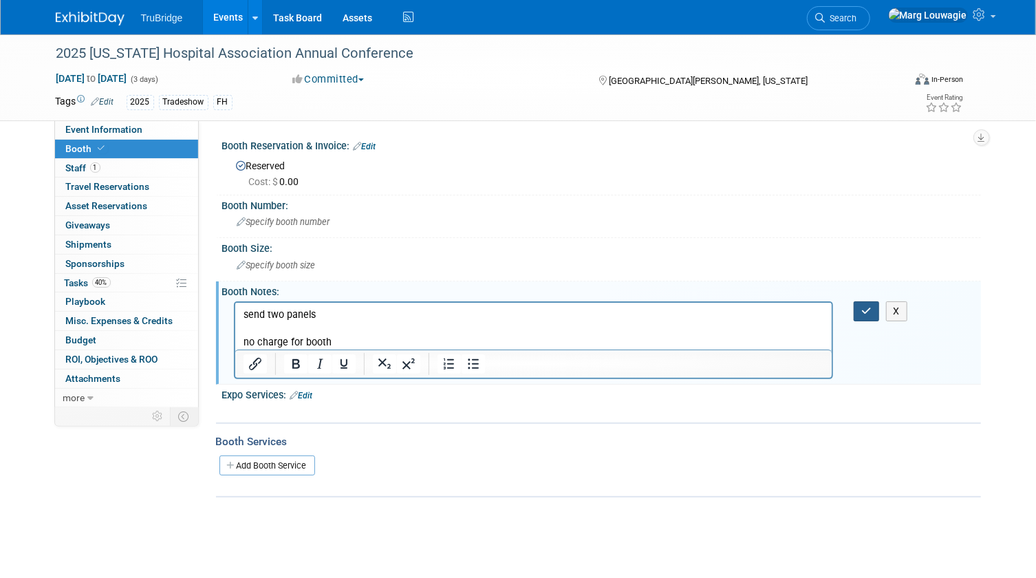
click at [866, 311] on icon "button" at bounding box center [866, 311] width 10 height 10
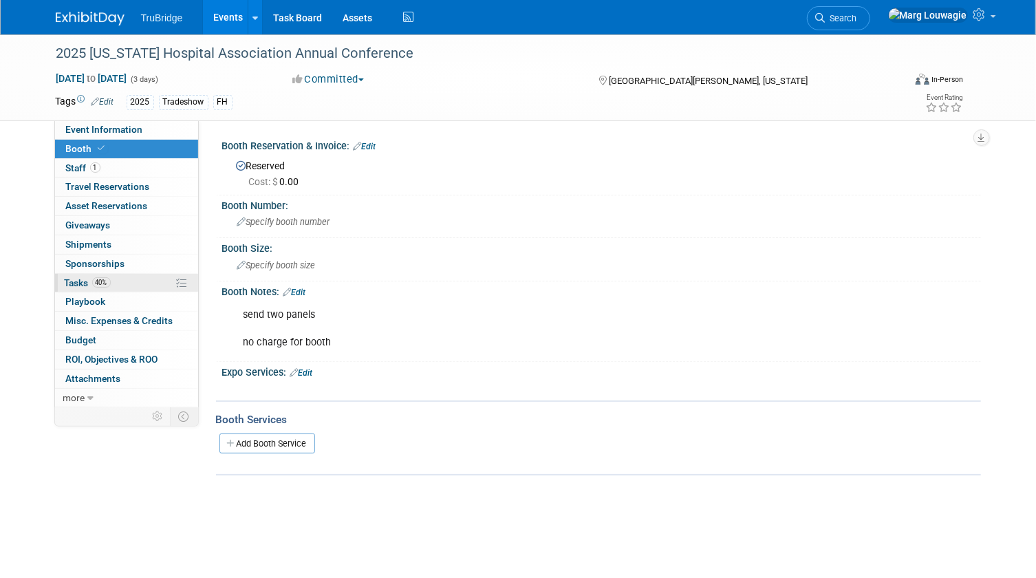
click at [83, 281] on span "Tasks 40%" at bounding box center [88, 282] width 46 height 11
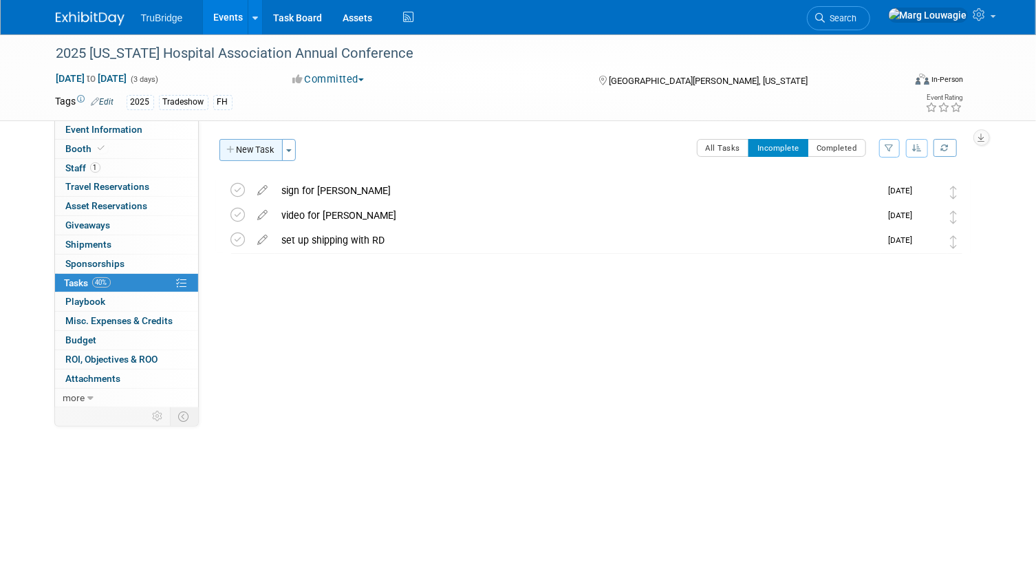
click at [251, 150] on button "New Task" at bounding box center [250, 150] width 63 height 22
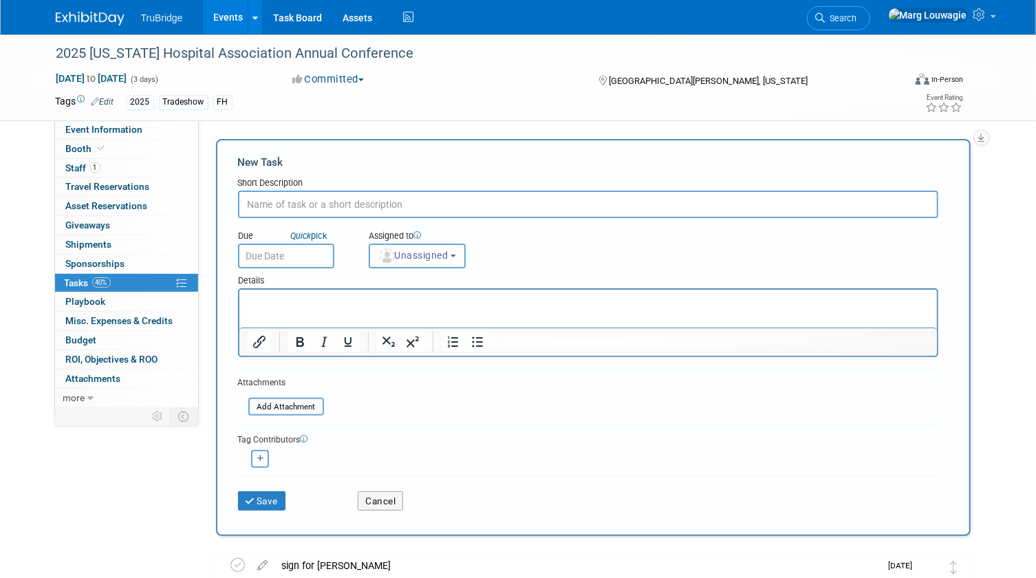
click at [323, 198] on input "text" at bounding box center [588, 205] width 700 height 28
type input "did Tammy get me all the info?"
click at [431, 253] on span "Unassigned" at bounding box center [413, 255] width 70 height 11
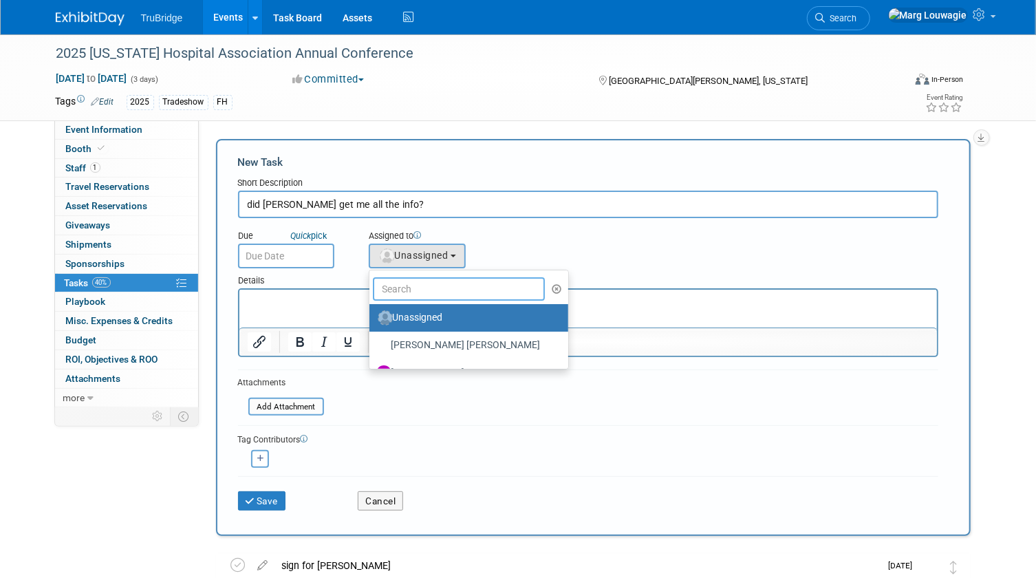
click at [437, 283] on input "text" at bounding box center [459, 288] width 173 height 23
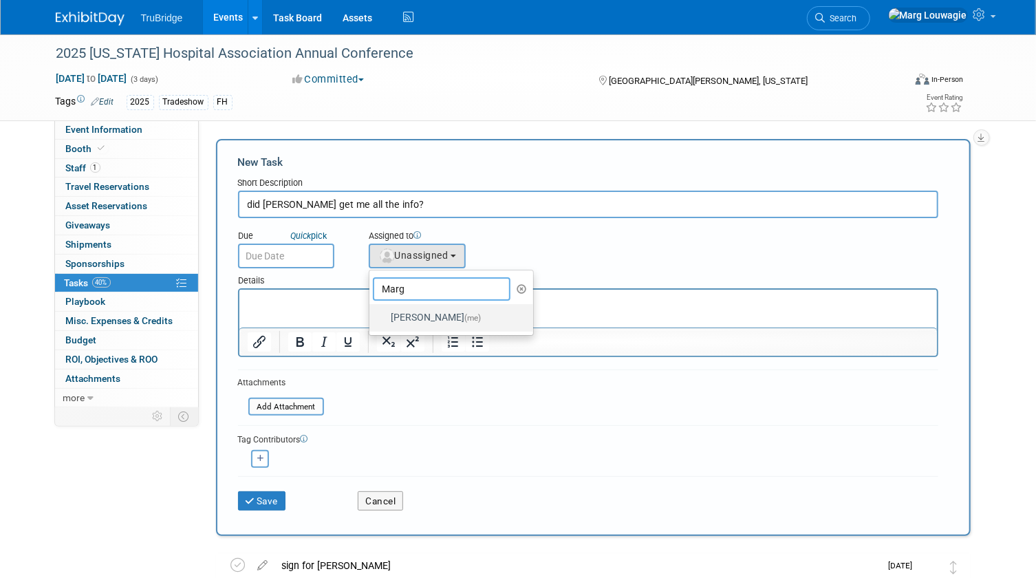
type input "Marg"
click at [444, 309] on label "Marg Louwagie (me)" at bounding box center [448, 318] width 144 height 22
click at [418, 316] on label "Marg Louwagie (me)" at bounding box center [448, 318] width 144 height 22
click at [371, 316] on input "Marg Louwagie (me)" at bounding box center [366, 316] width 9 height 9
select select "0abee163-1570-438d-a0ea-e9129f2ffbd7"
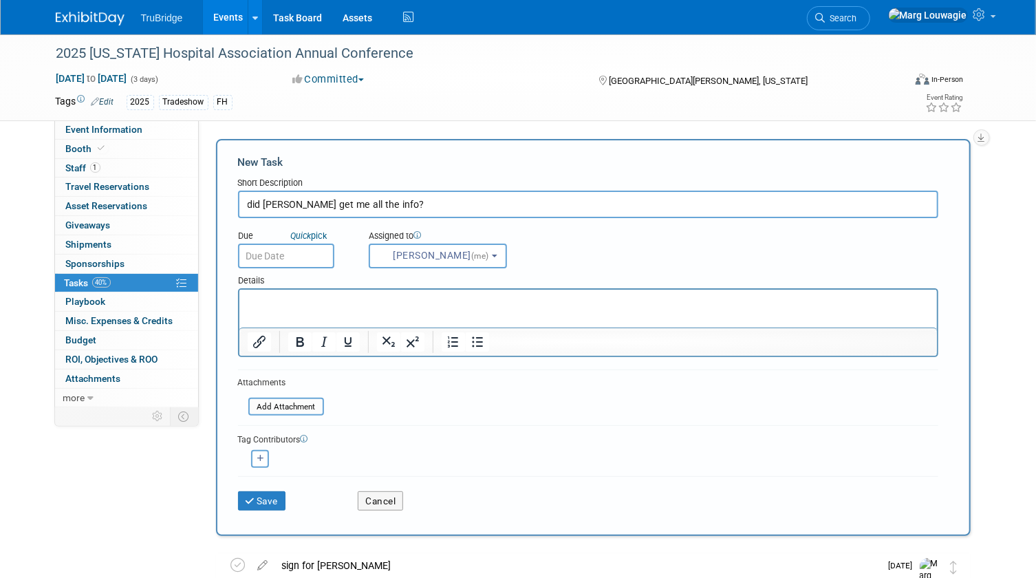
click at [307, 255] on input "text" at bounding box center [286, 255] width 96 height 25
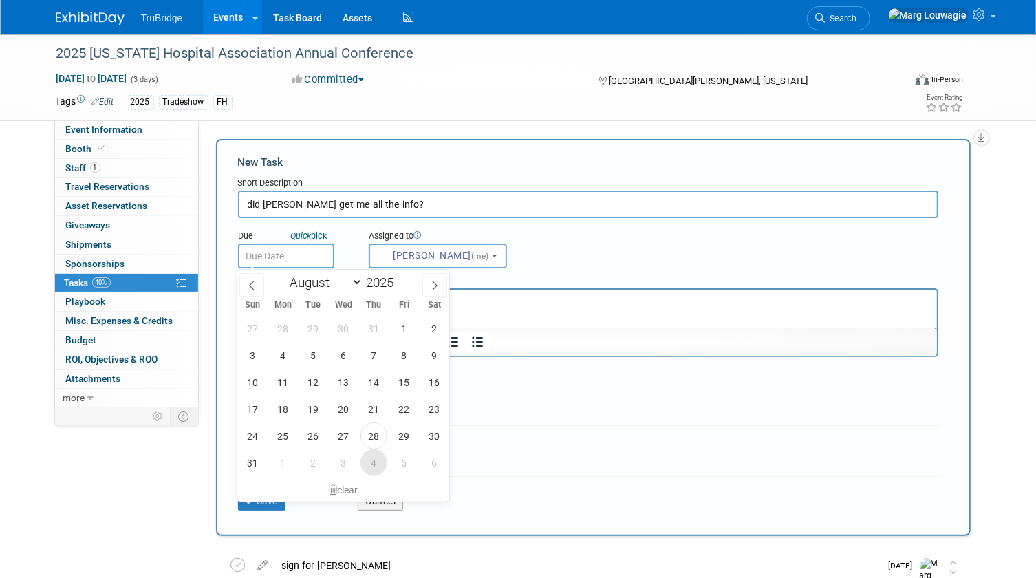
click at [371, 468] on span "4" at bounding box center [373, 462] width 27 height 27
type input "Sep 4, 2025"
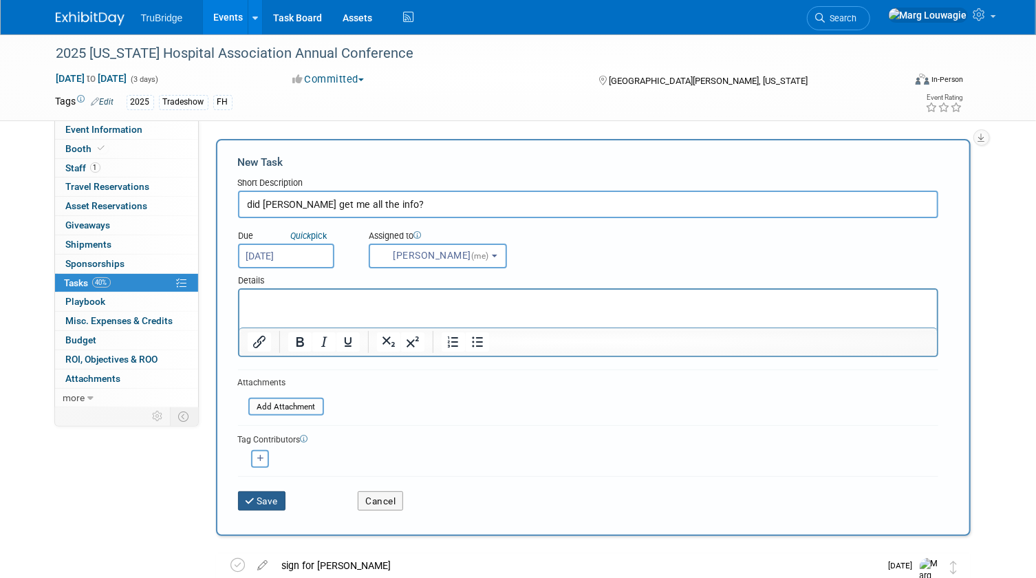
click at [268, 497] on button "Save" at bounding box center [262, 500] width 48 height 19
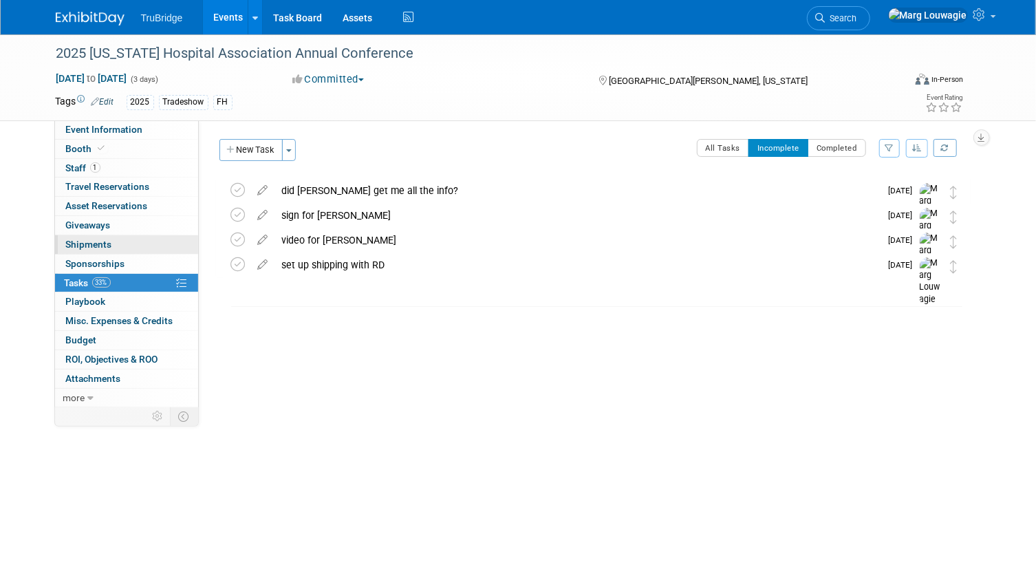
click at [85, 242] on span "Shipments 0" at bounding box center [89, 244] width 46 height 11
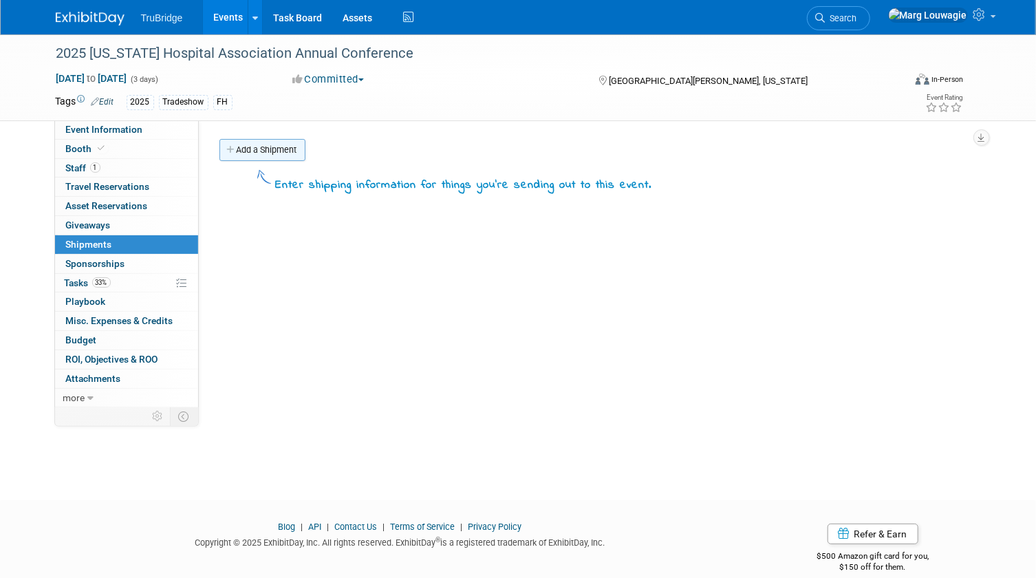
click at [282, 153] on link "Add a Shipment" at bounding box center [262, 150] width 86 height 22
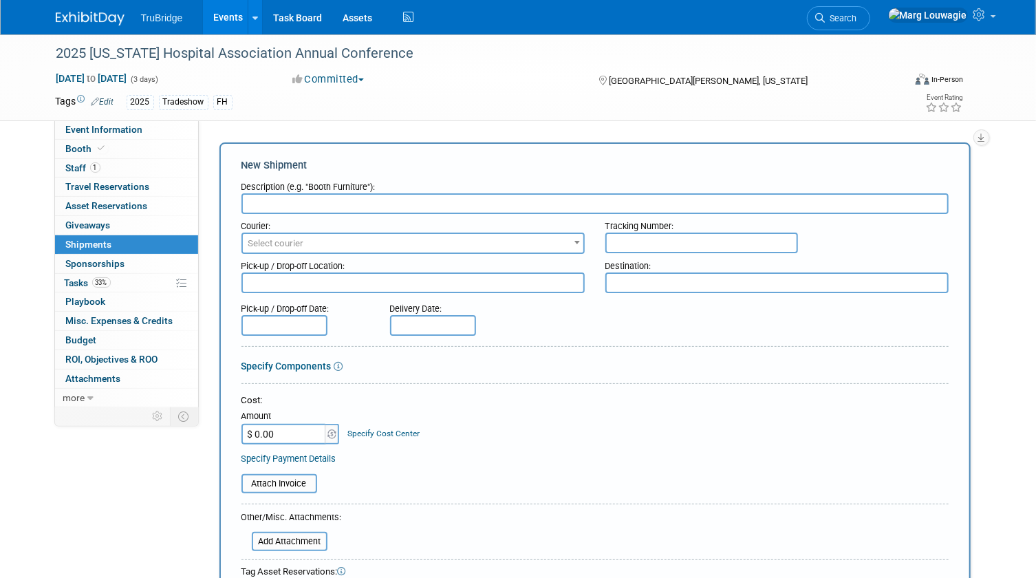
click at [661, 281] on textarea at bounding box center [776, 282] width 343 height 21
paste textarea "Image Direct-IDESS, Inc. Luis Munoz Marin Ave #20 PMB #458 Urb Villa Blanca Cag…"
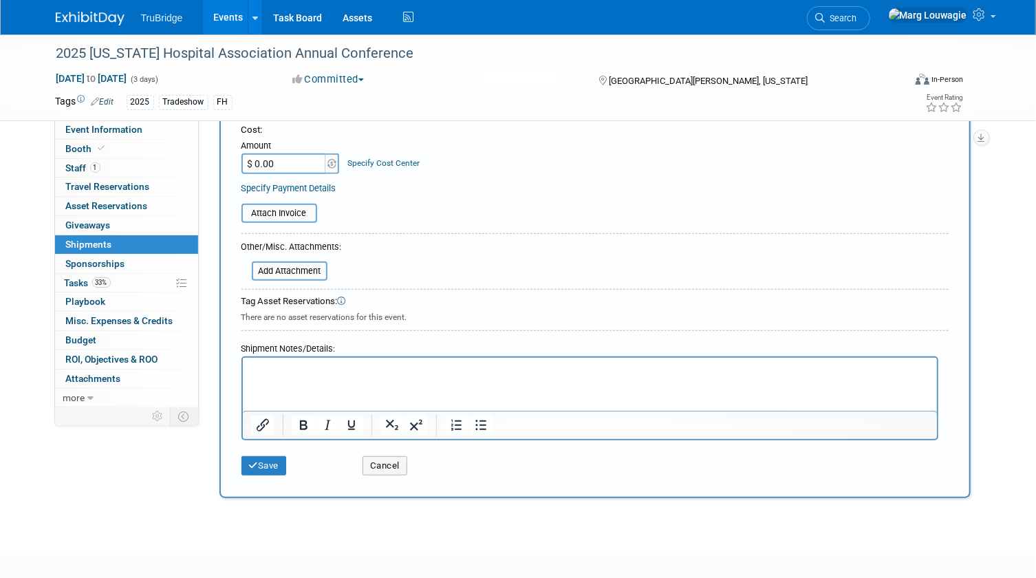
scroll to position [312, 0]
type textarea "Image Direct-IDESS, Inc. Luis Munoz Marin Ave #20 PMB #458 Urb Villa Blanca Cag…"
click at [274, 460] on button "Save" at bounding box center [263, 464] width 45 height 19
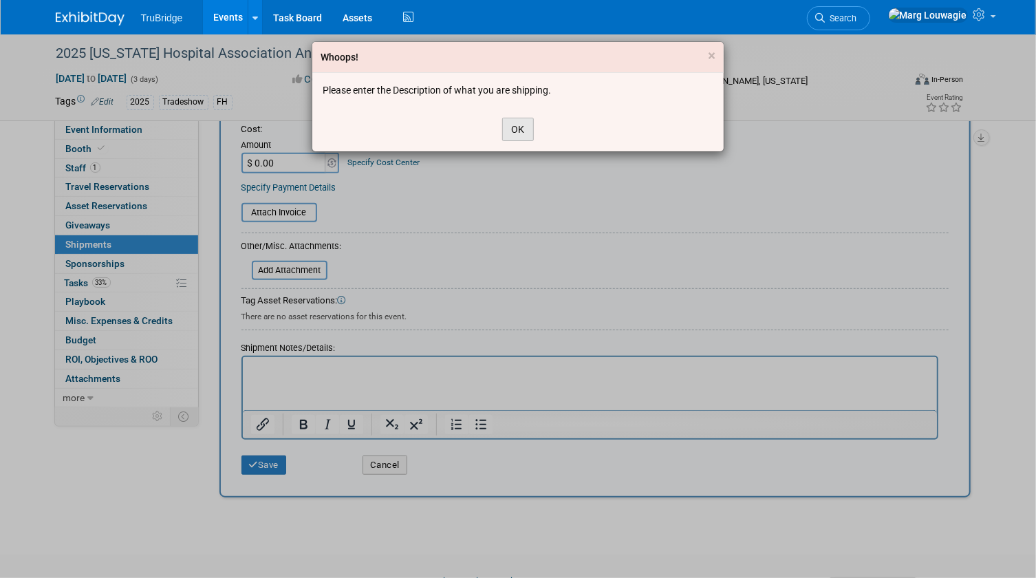
click at [526, 131] on button "OK" at bounding box center [518, 129] width 32 height 23
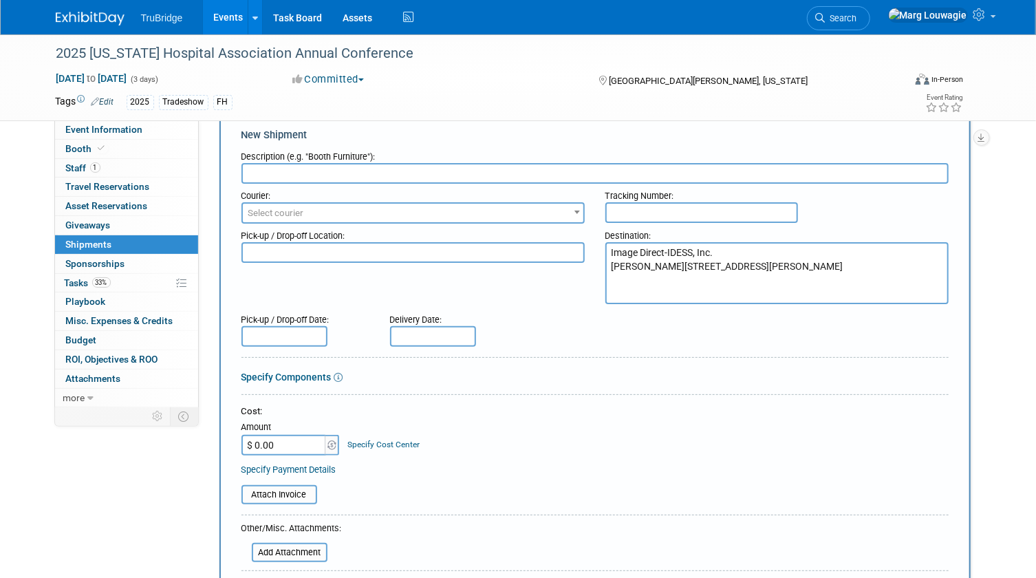
scroll to position [0, 0]
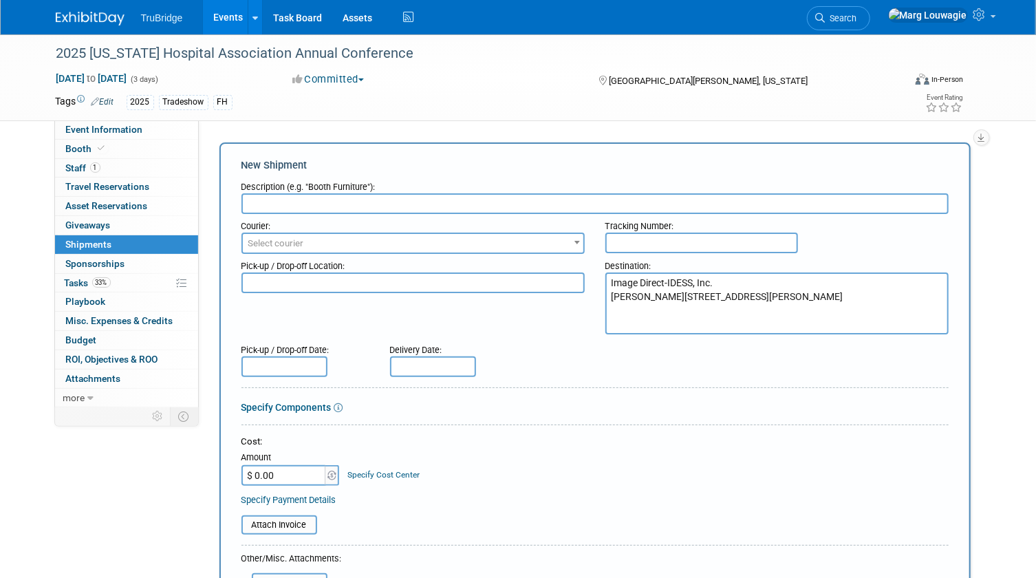
click at [369, 202] on input "text" at bounding box center [594, 203] width 707 height 21
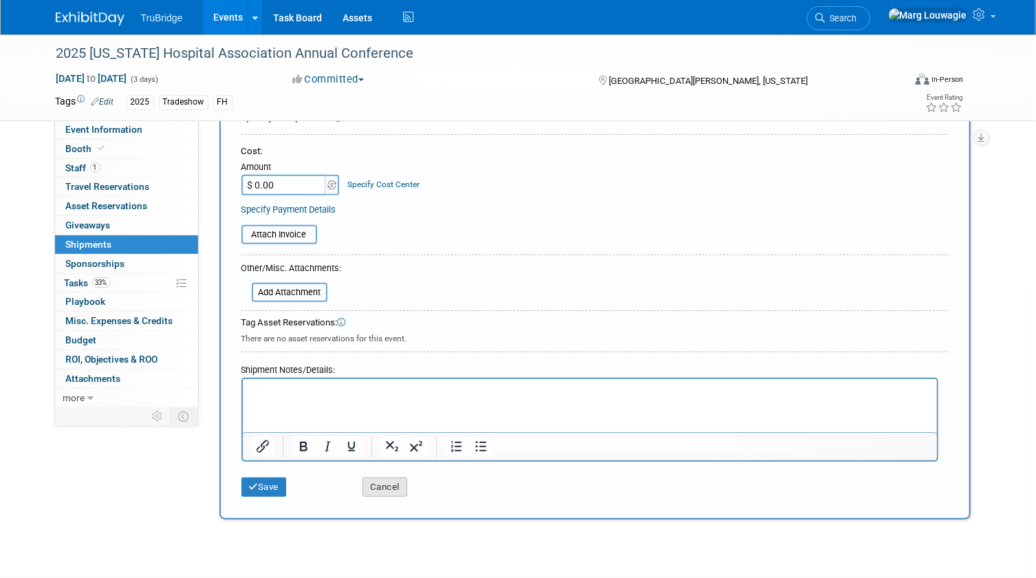
scroll to position [312, 0]
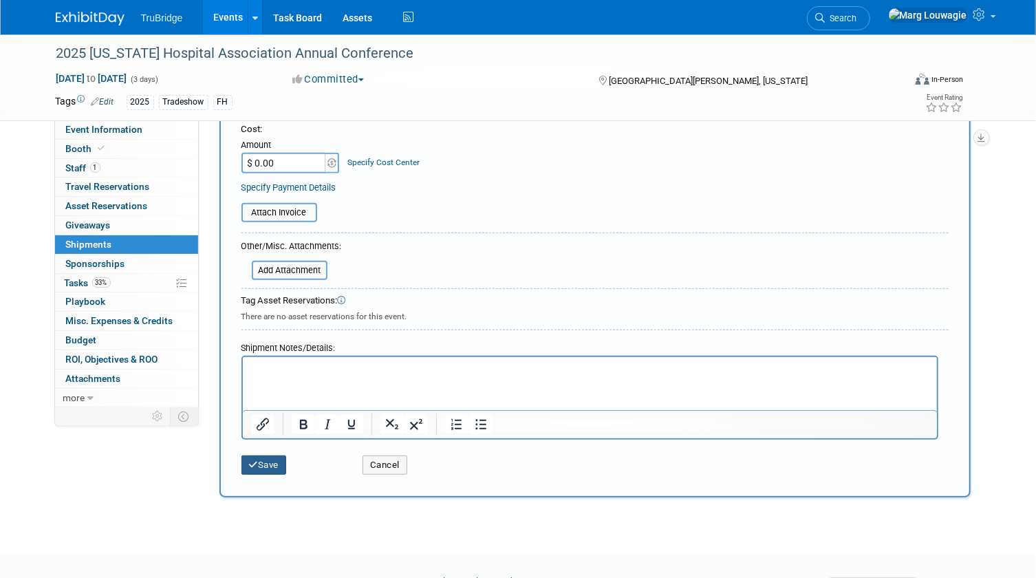
type input "booth panels etc"
click at [280, 462] on button "Save" at bounding box center [263, 464] width 45 height 19
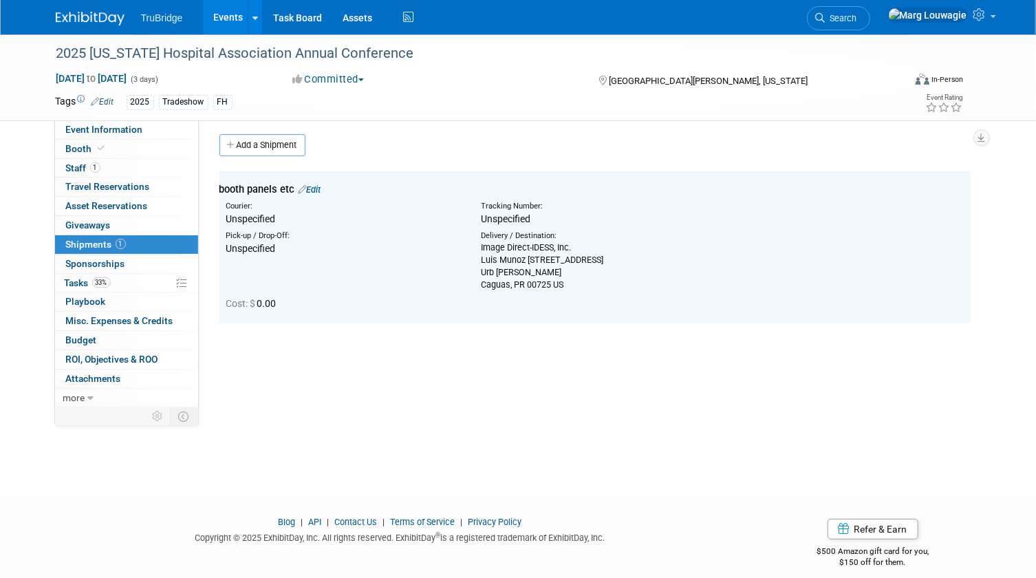
scroll to position [0, 0]
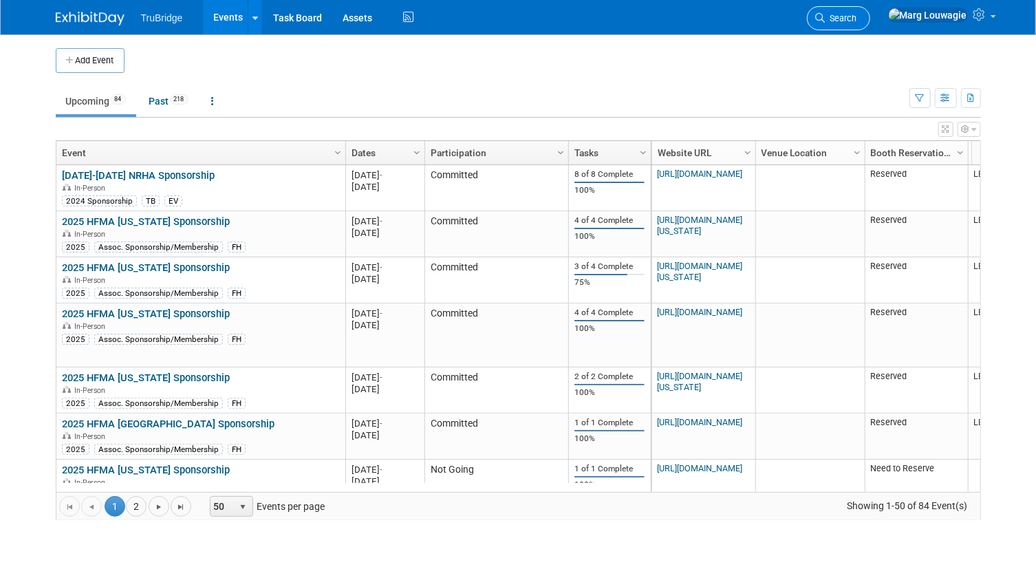
click at [857, 16] on span "Search" at bounding box center [841, 18] width 32 height 10
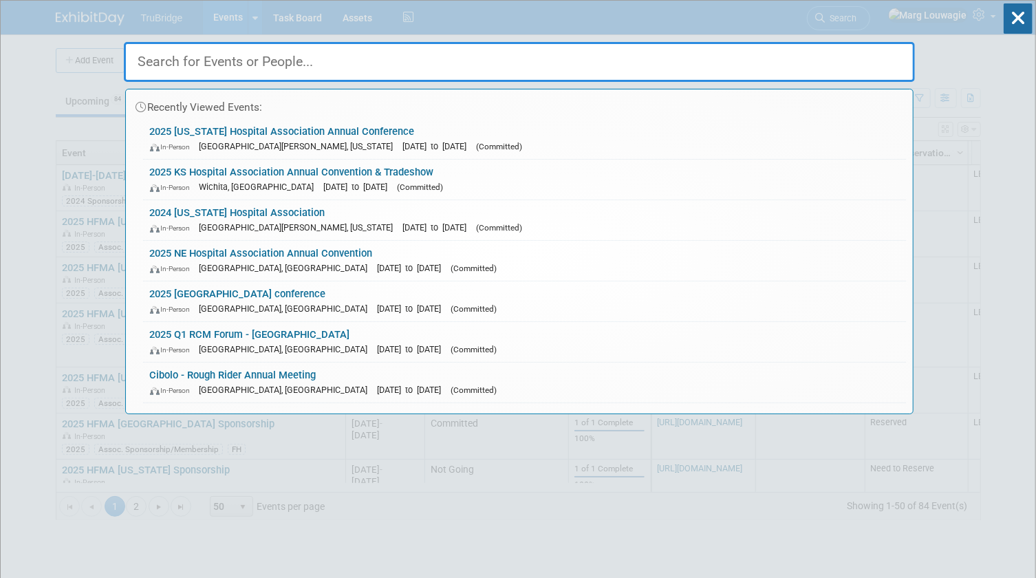
click at [877, 61] on input "text" at bounding box center [519, 62] width 791 height 40
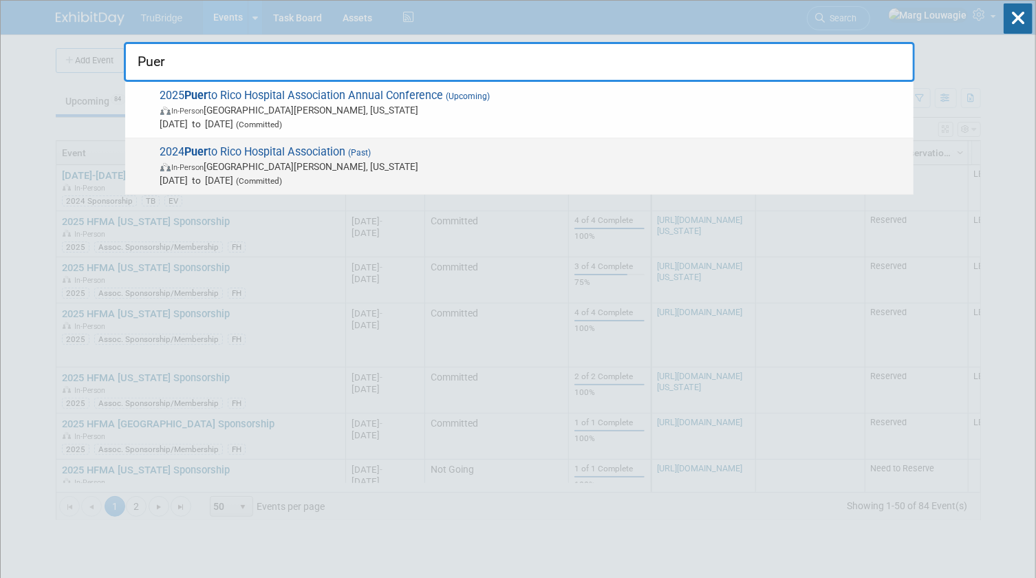
type input "Puer"
click at [335, 155] on span "2024 Puer to Rico Hospital Association (Past) In-Person San Juan, Puerto Rico O…" at bounding box center [531, 166] width 750 height 42
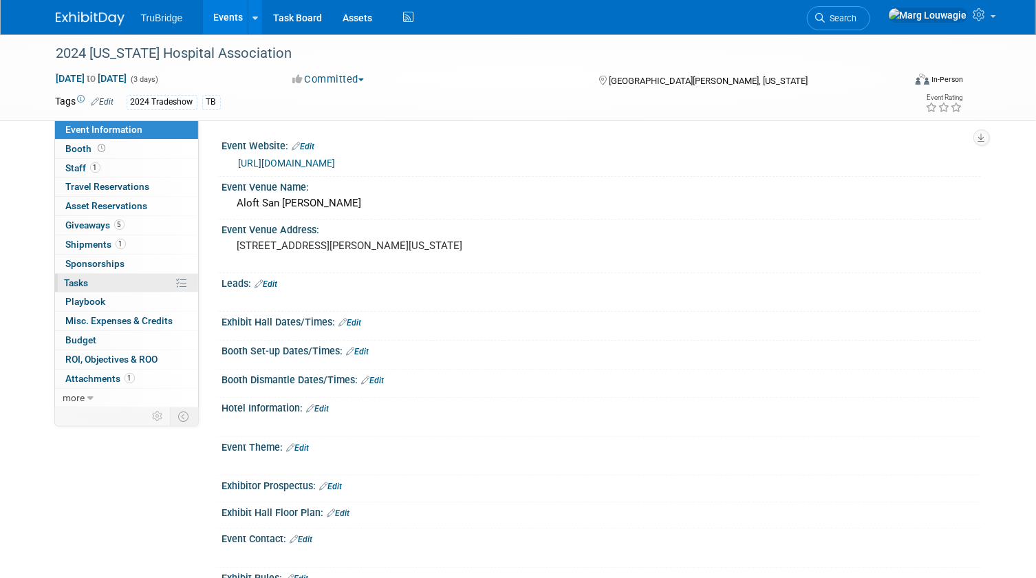
click at [100, 282] on link "0% Tasks 0%" at bounding box center [126, 283] width 143 height 19
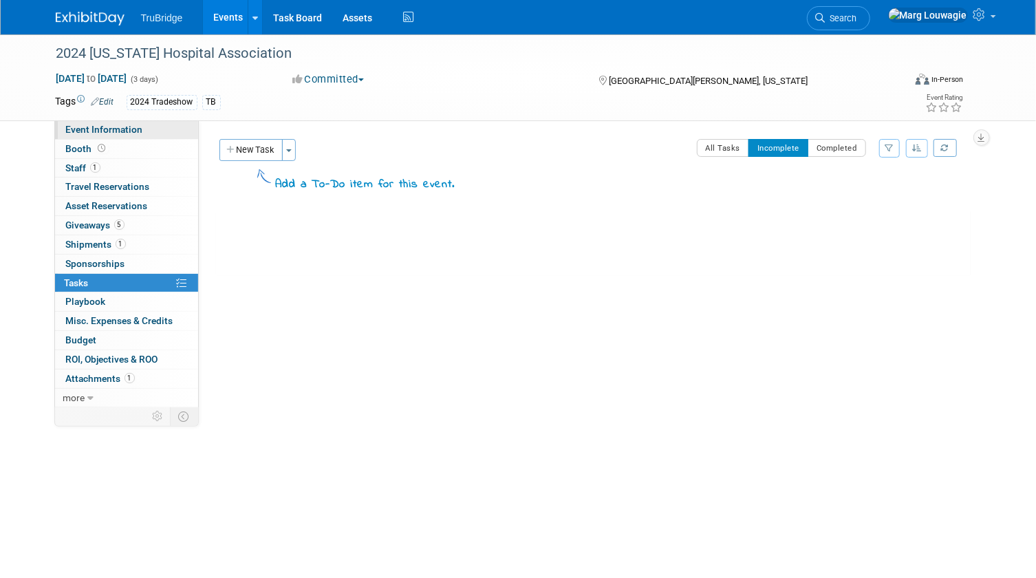
click at [135, 134] on span "Event Information" at bounding box center [104, 129] width 77 height 11
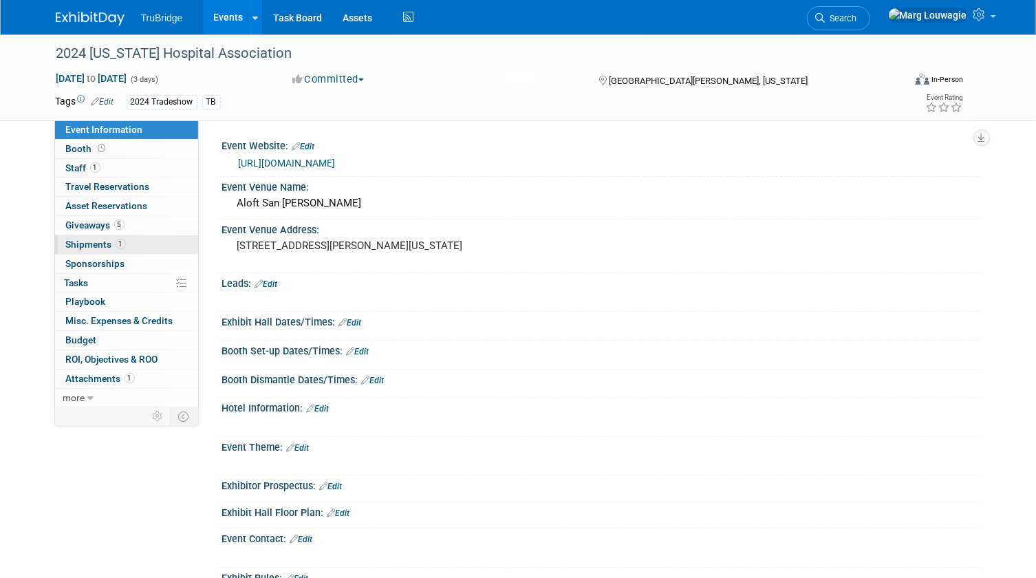
click at [104, 239] on span "Shipments 1" at bounding box center [96, 244] width 60 height 11
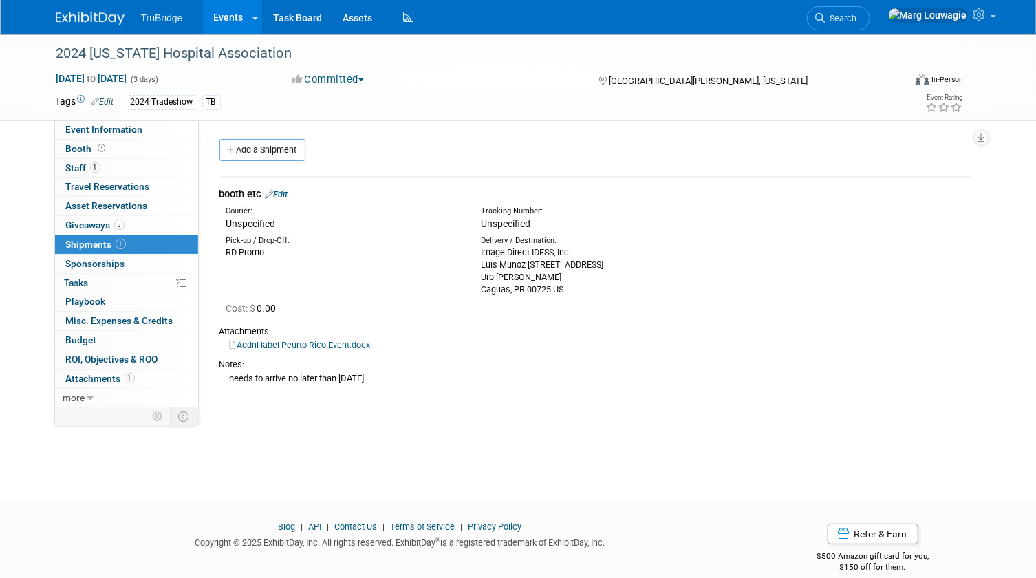
drag, startPoint x: 481, startPoint y: 252, endPoint x: 639, endPoint y: 292, distance: 163.0
click at [639, 292] on div "Image Direct-IDESS, Inc. [PERSON_NAME][STREET_ADDRESS][PERSON_NAME]" at bounding box center [598, 271] width 235 height 50
copy div "Image Direct-IDESS, Inc. [PERSON_NAME][STREET_ADDRESS][PERSON_NAME]"
